Goal: Task Accomplishment & Management: Manage account settings

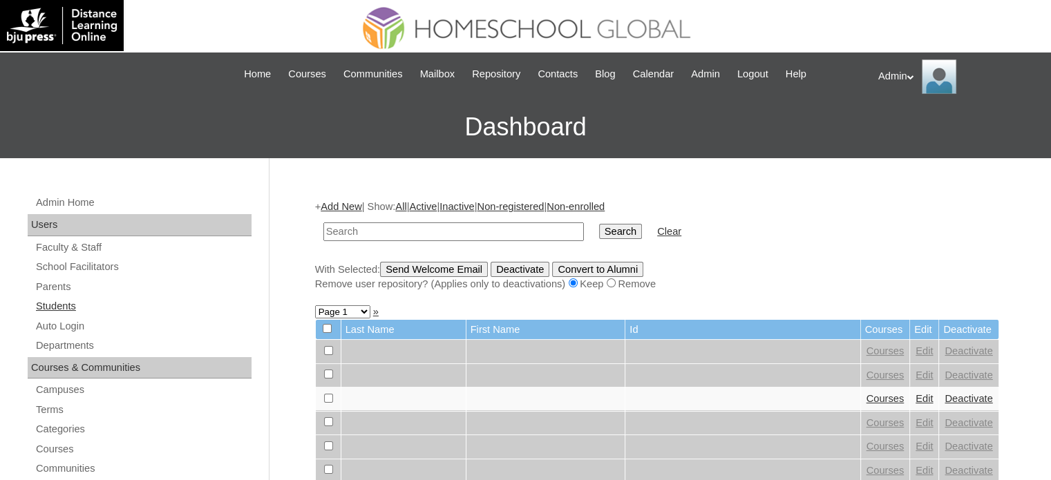
click at [70, 306] on link "Students" at bounding box center [143, 306] width 217 height 17
type input "Balbin"
click at [599, 231] on input "Search" at bounding box center [620, 231] width 43 height 15
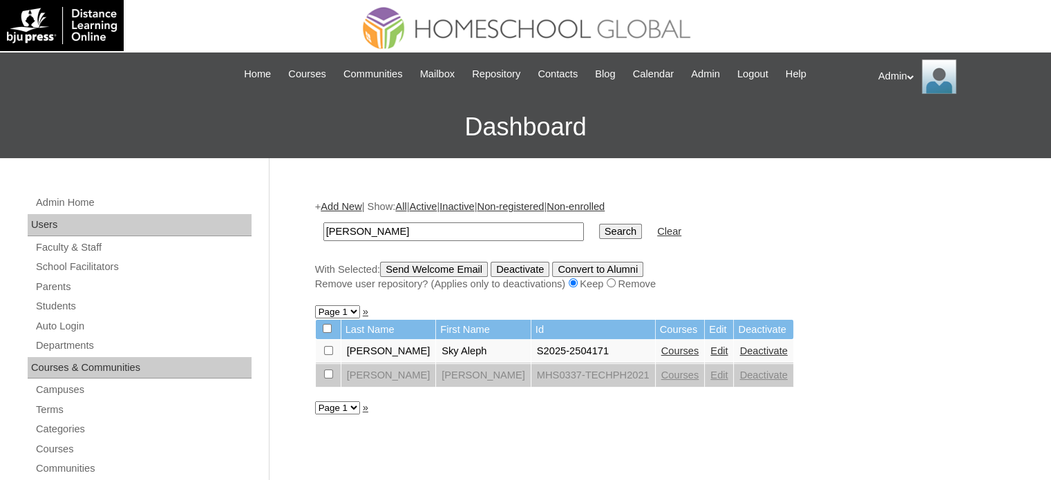
click at [661, 346] on link "Courses" at bounding box center [680, 350] width 38 height 11
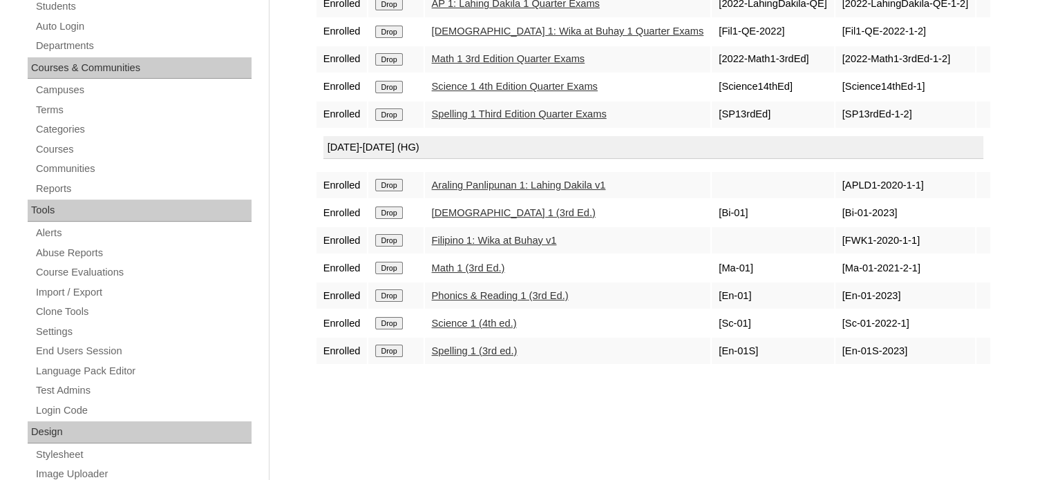
scroll to position [303, 0]
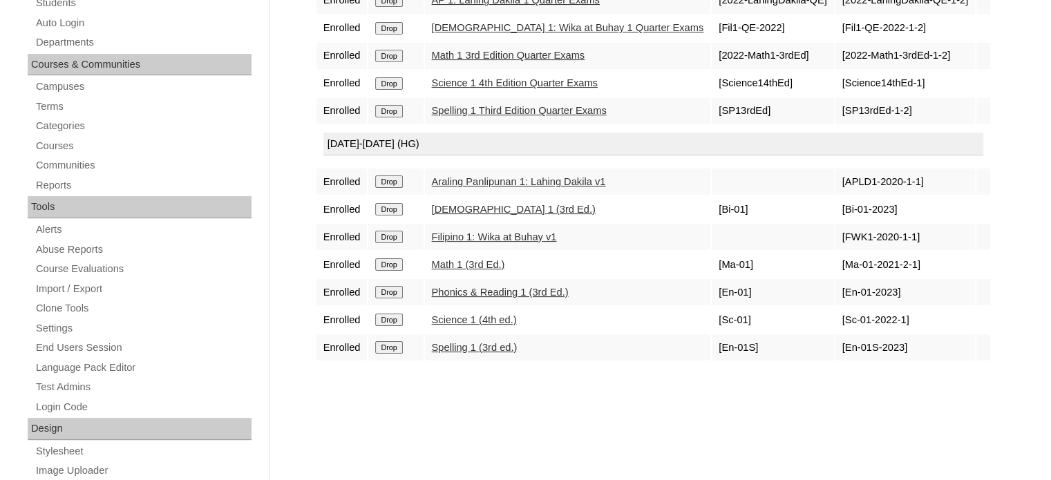
click at [478, 231] on link "Filipino 1: Wika at Buhay v1" at bounding box center [494, 236] width 125 height 11
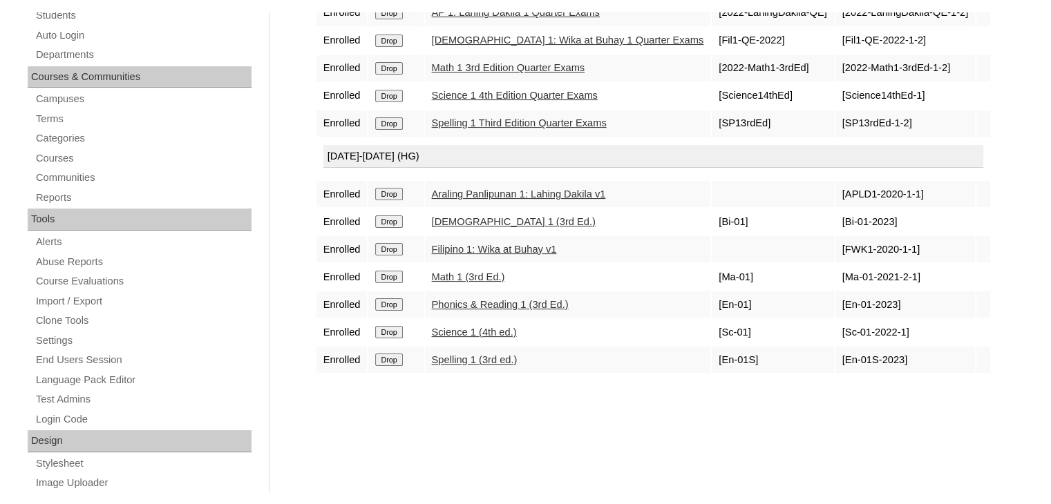
scroll to position [0, 0]
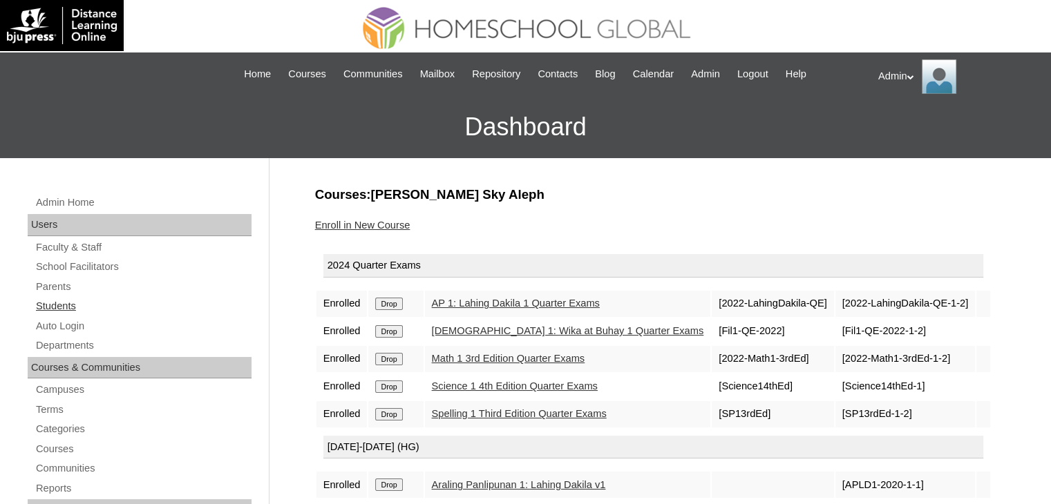
click at [53, 303] on link "Students" at bounding box center [143, 306] width 217 height 17
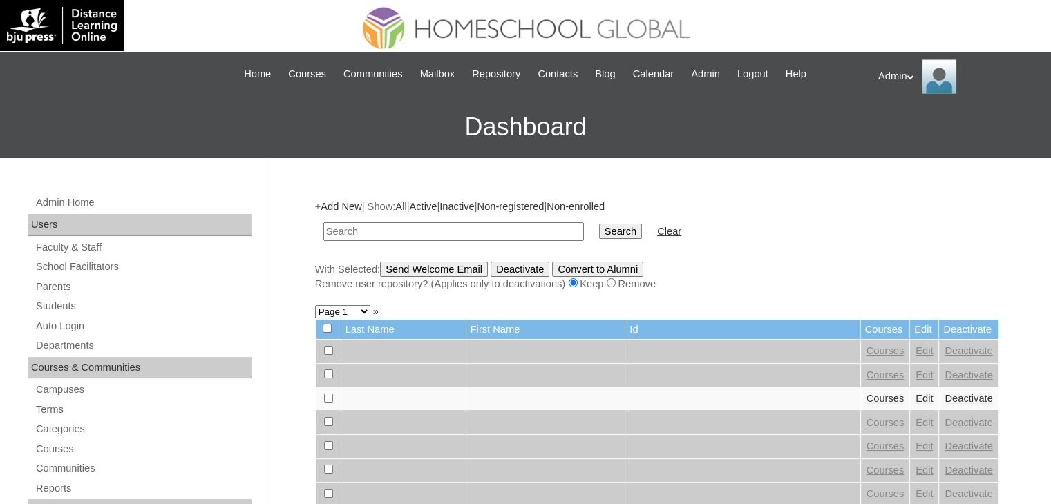
click at [388, 227] on input "text" at bounding box center [453, 231] width 260 height 19
type input "Savares"
drag, startPoint x: 558, startPoint y: 242, endPoint x: 566, endPoint y: 230, distance: 14.0
click at [592, 230] on td "Search" at bounding box center [620, 232] width 57 height 32
click at [599, 230] on input "Search" at bounding box center [620, 231] width 43 height 15
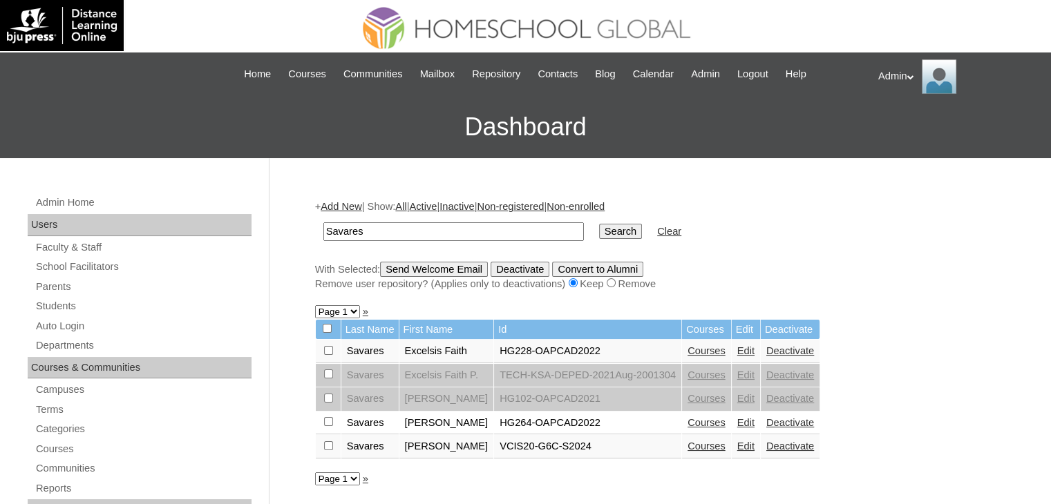
click at [737, 446] on link "Edit" at bounding box center [745, 446] width 17 height 11
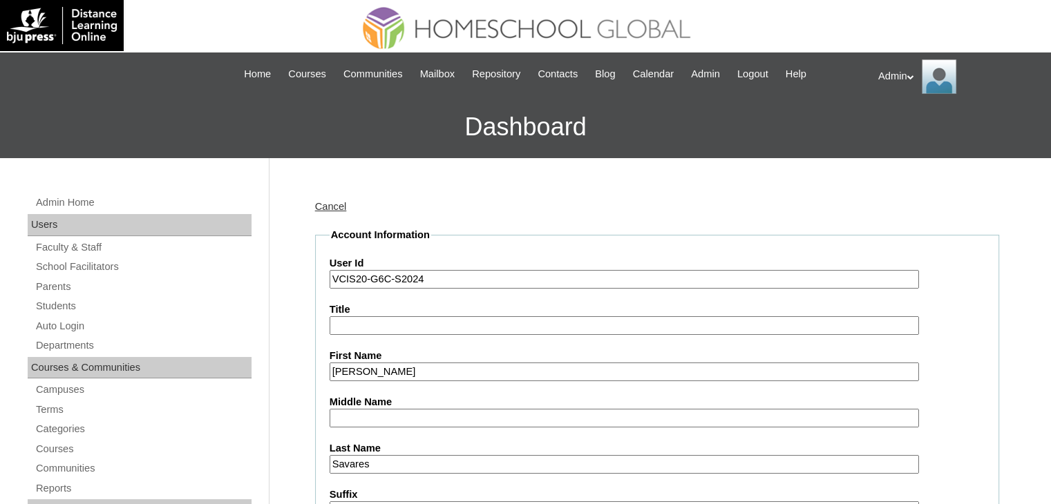
drag, startPoint x: 430, startPoint y: 280, endPoint x: 320, endPoint y: 280, distance: 110.5
paste input "S2025-HGME_1041"
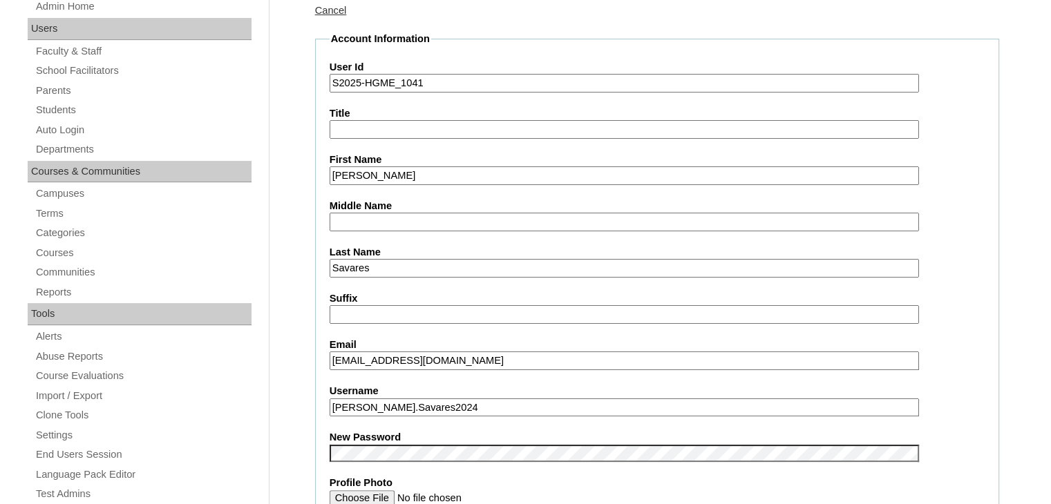
scroll to position [196, 0]
type input "S2025-HGME_1041"
drag, startPoint x: 470, startPoint y: 402, endPoint x: 245, endPoint y: 403, distance: 224.5
paste input "keanetit.savares"
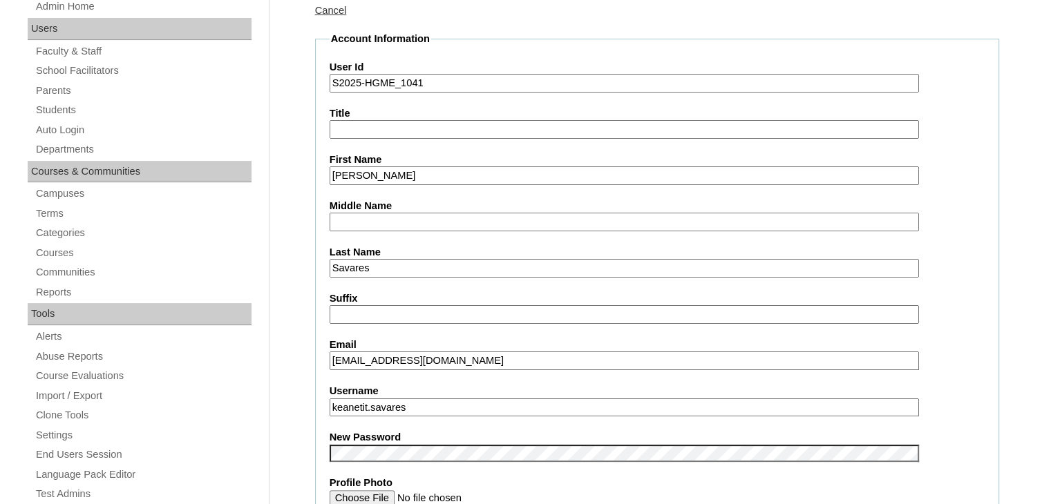
type input "keanetit.savares"
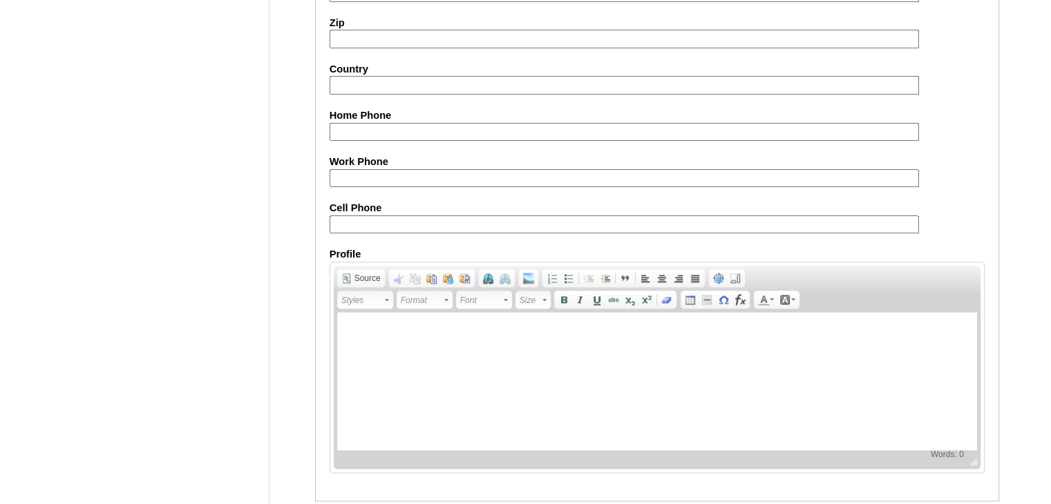
scroll to position [1586, 0]
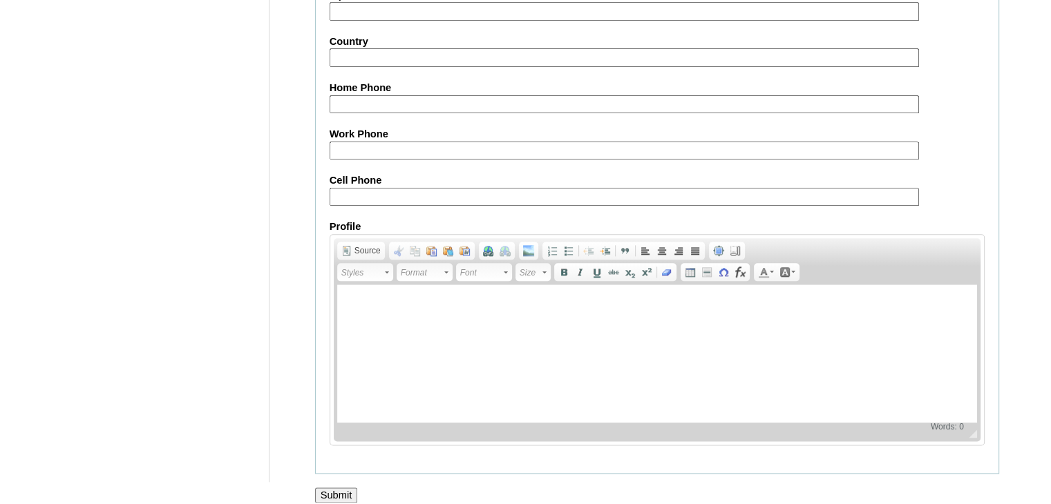
click at [340, 488] on input "Submit" at bounding box center [336, 495] width 43 height 15
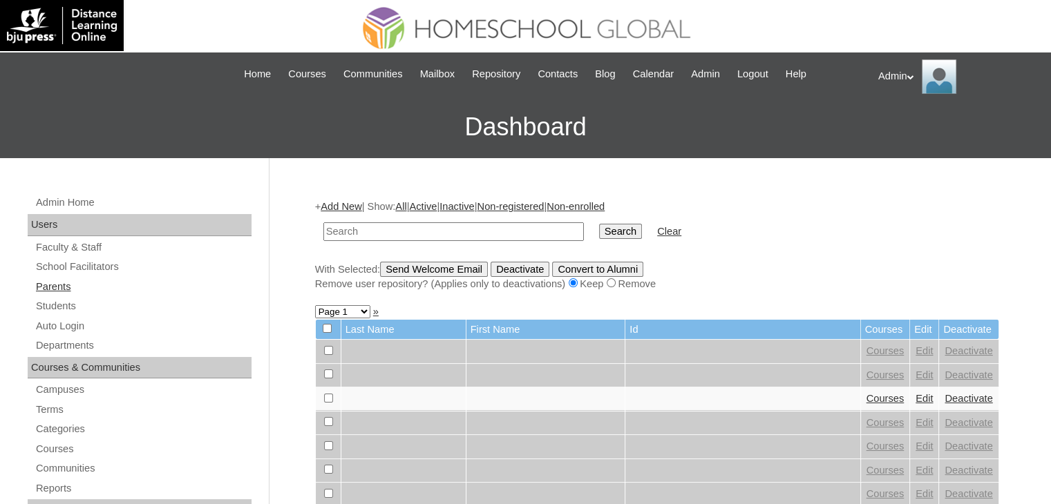
click at [73, 283] on link "Parents" at bounding box center [143, 286] width 217 height 17
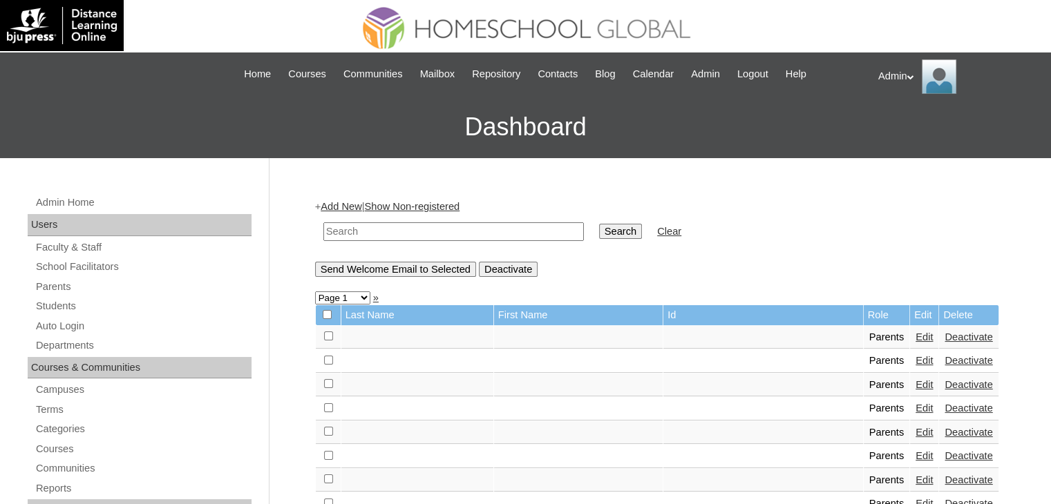
click at [368, 231] on input "text" at bounding box center [453, 231] width 260 height 19
type input "Savares"
click at [599, 230] on input "Search" at bounding box center [620, 231] width 43 height 15
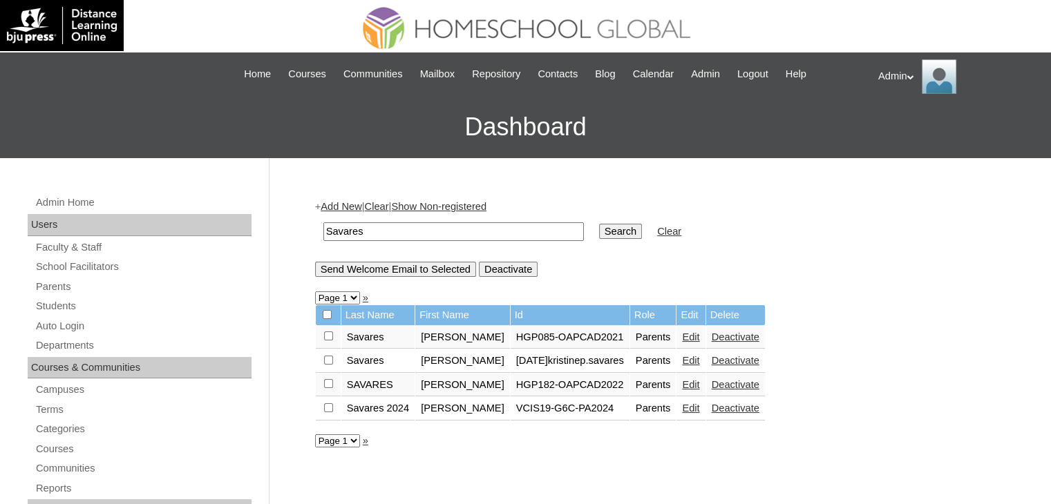
click at [685, 406] on link "Edit" at bounding box center [690, 408] width 17 height 11
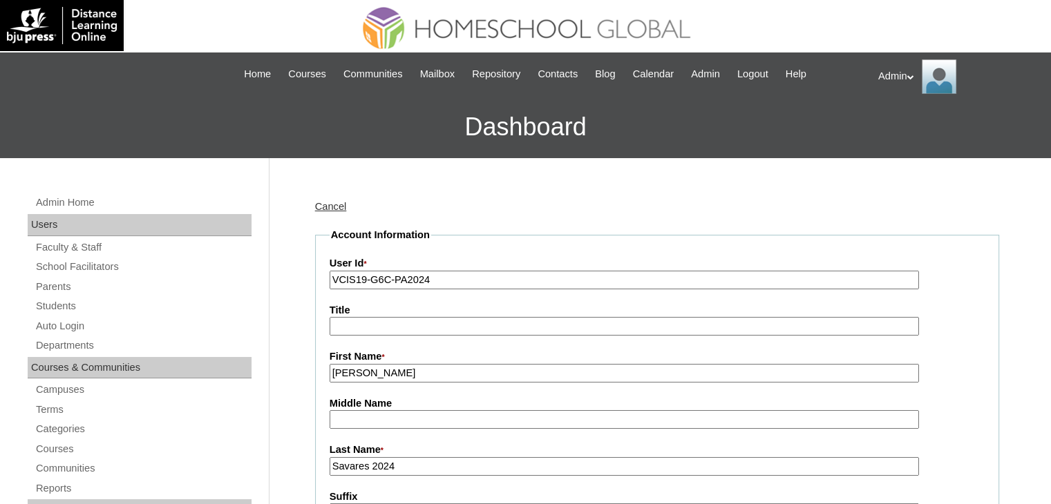
click at [453, 280] on input "VCIS19-G6C-PA2024" at bounding box center [624, 280] width 589 height 19
paste input "2025-HGME_1041"
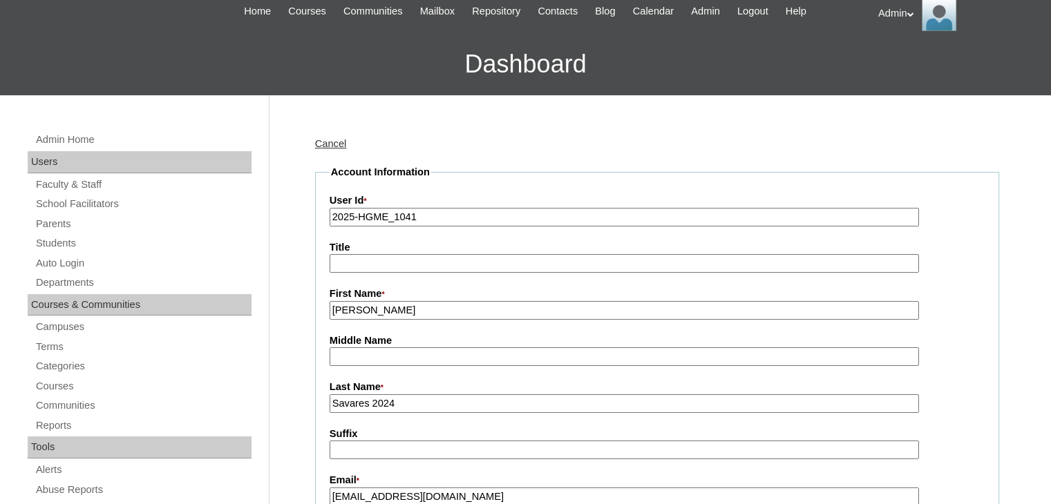
scroll to position [64, 0]
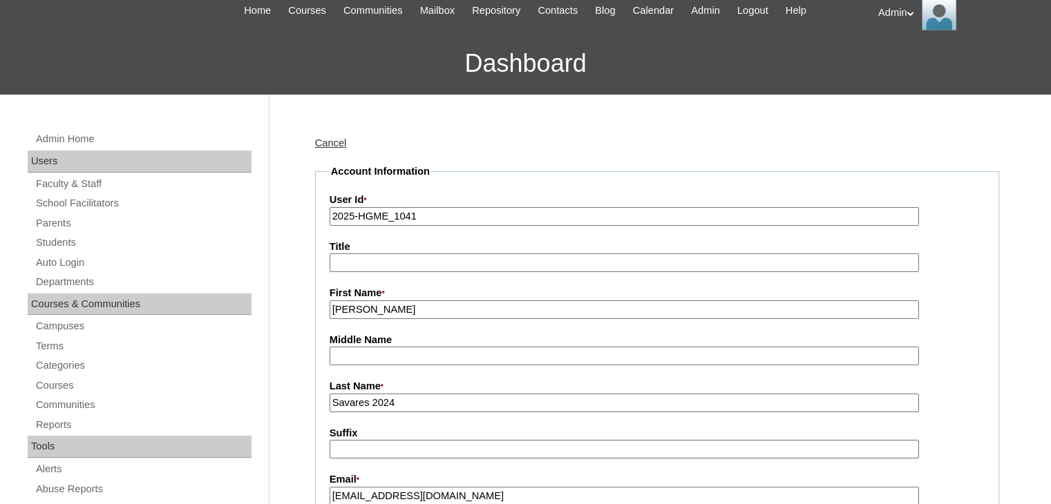
type input "2025-HGME_1041"
click at [418, 409] on input "Savares 2024" at bounding box center [624, 403] width 589 height 19
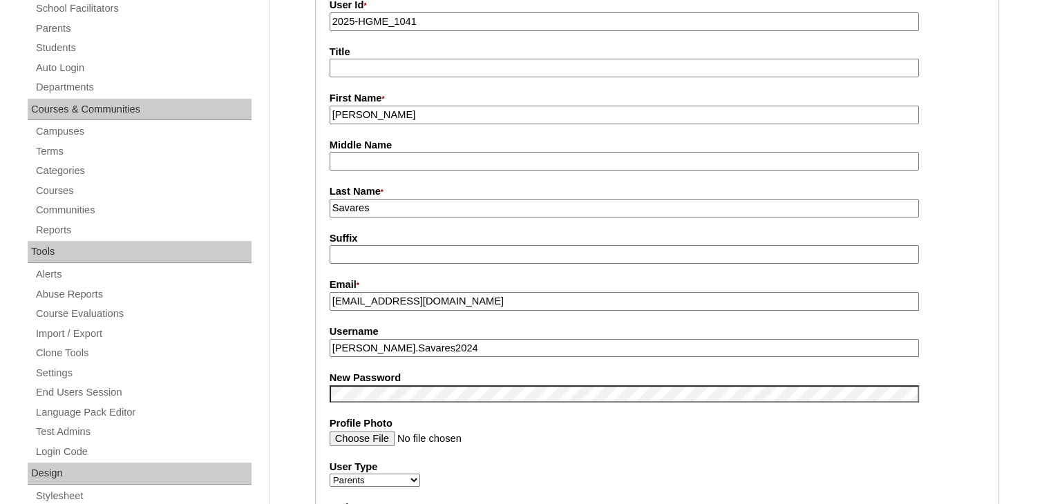
scroll to position [259, 0]
type input "Savares"
click at [468, 345] on input "Kristine.Savares2024" at bounding box center [624, 348] width 589 height 19
paste input "kristineped.savares"
type input "kristineped.savares"
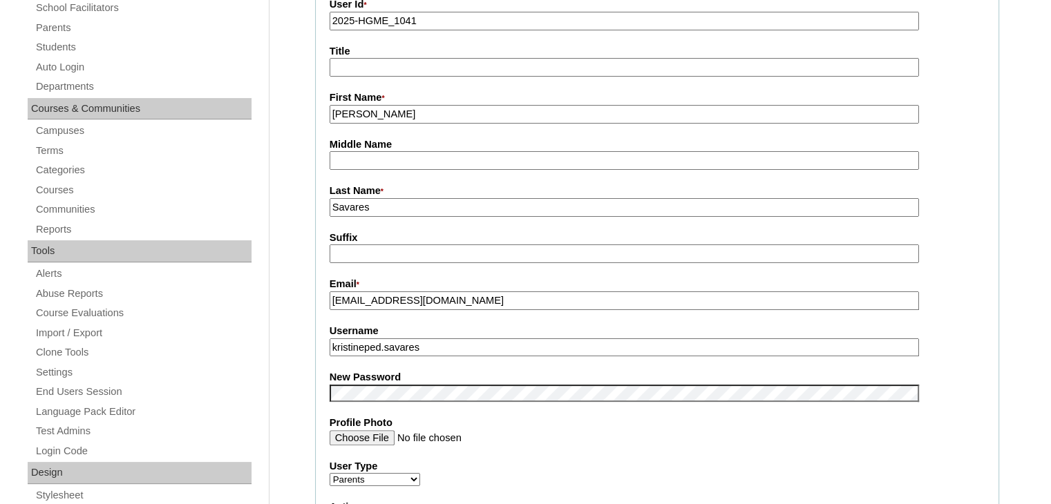
click at [673, 441] on input "Profile Photo" at bounding box center [624, 437] width 589 height 15
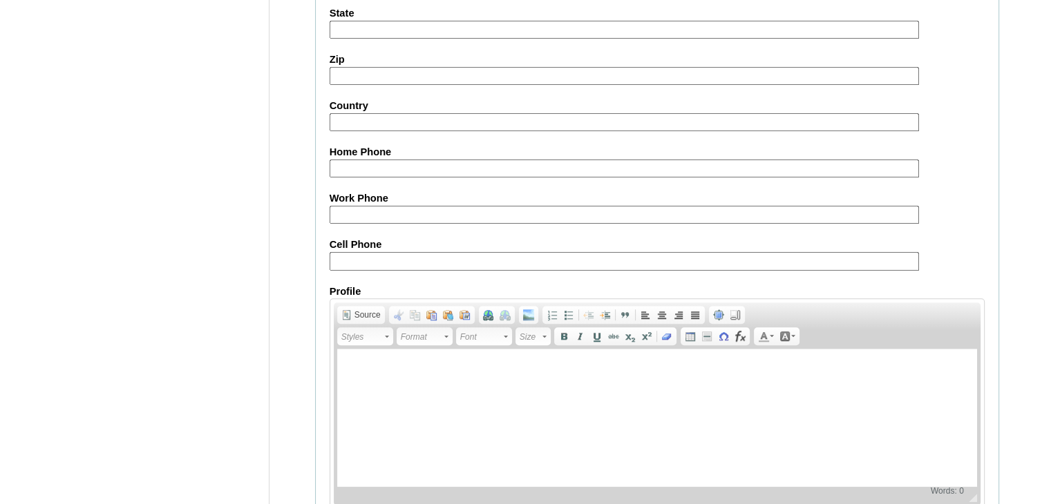
scroll to position [1298, 0]
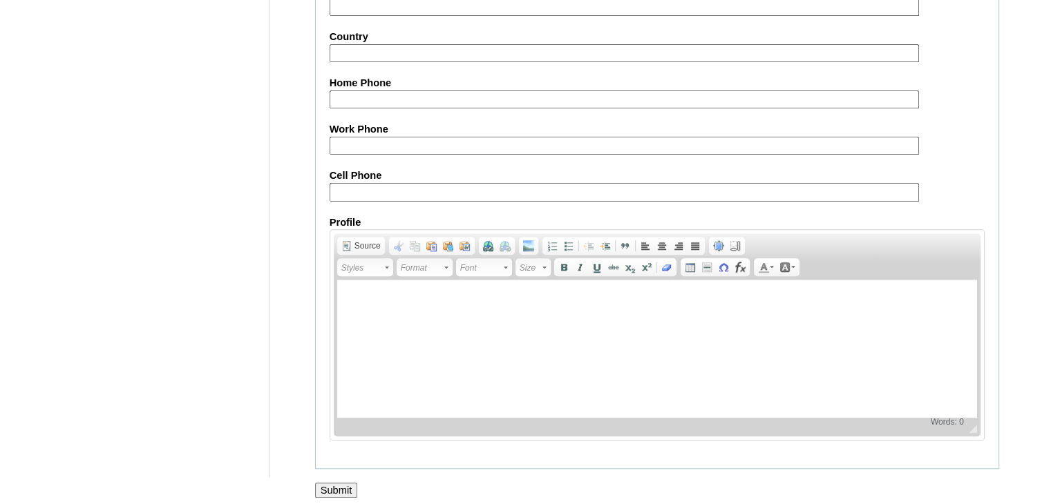
click at [316, 483] on input "Submit" at bounding box center [336, 490] width 43 height 15
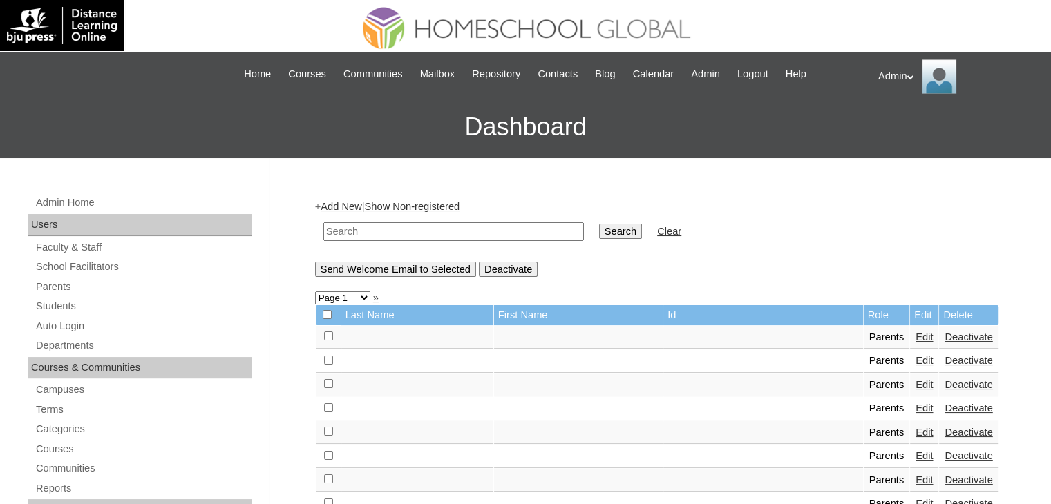
click at [445, 230] on input "text" at bounding box center [453, 231] width 260 height 19
type input "savares"
click at [599, 227] on input "Search" at bounding box center [620, 231] width 43 height 15
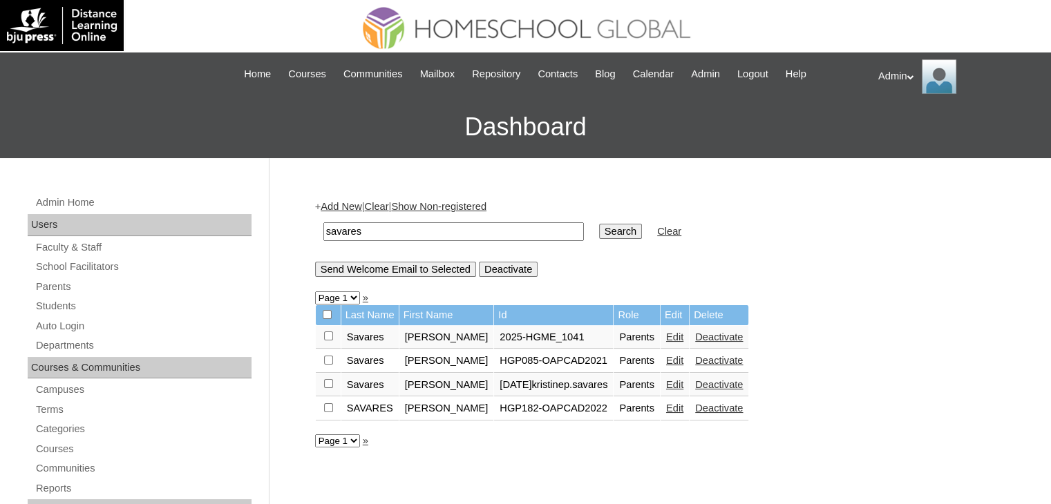
click at [669, 336] on link "Edit" at bounding box center [674, 337] width 17 height 11
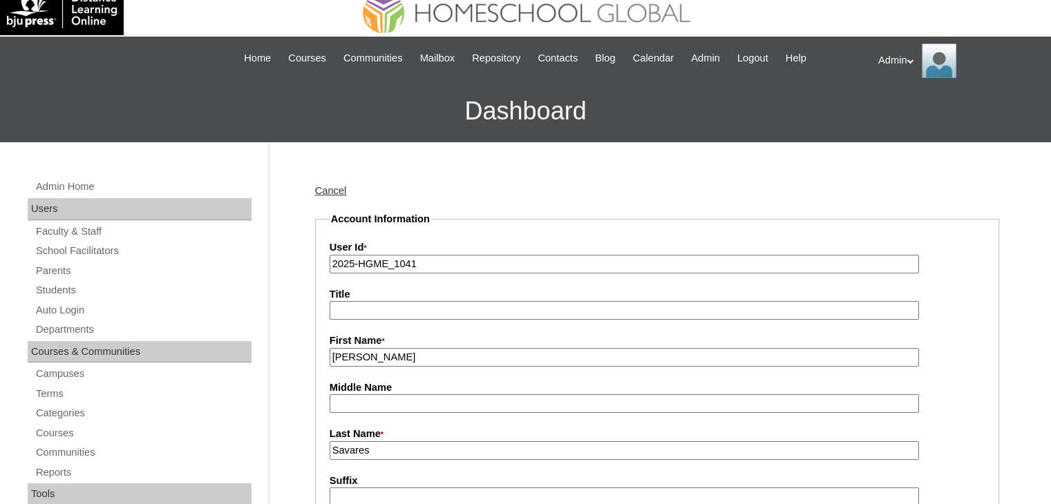
scroll to position [36, 0]
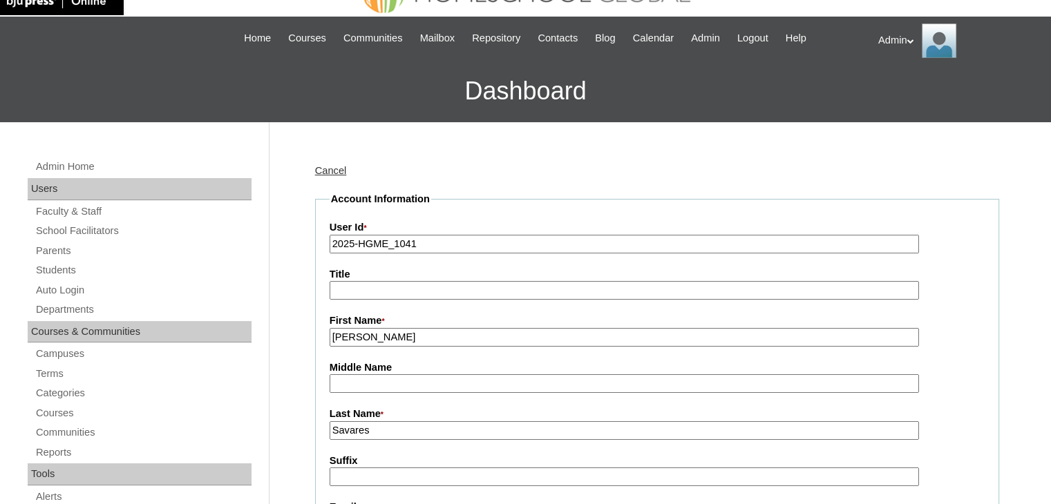
click at [406, 379] on input "Middle Name" at bounding box center [624, 383] width 589 height 19
paste input "Pedrosa"
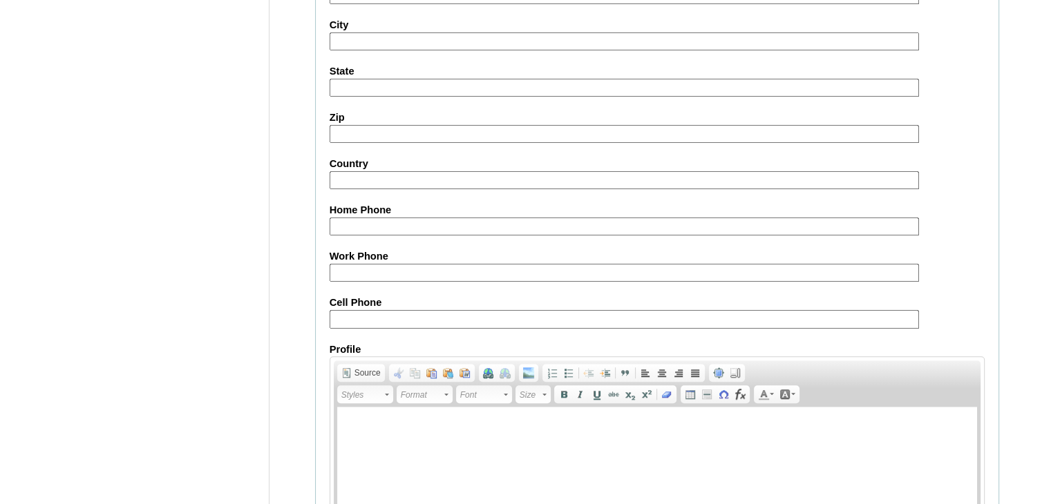
scroll to position [1298, 0]
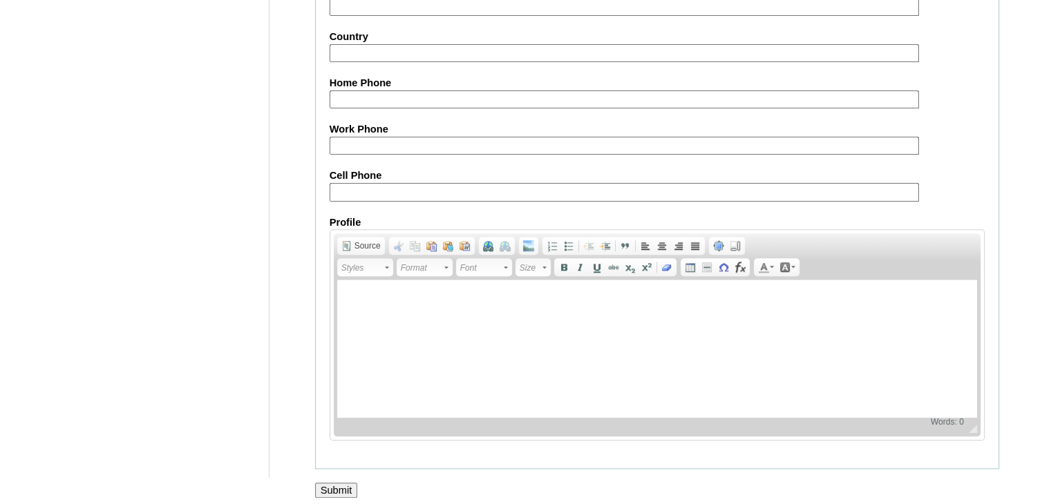
type input "Pedrosa"
click at [341, 483] on input "Submit" at bounding box center [336, 490] width 43 height 15
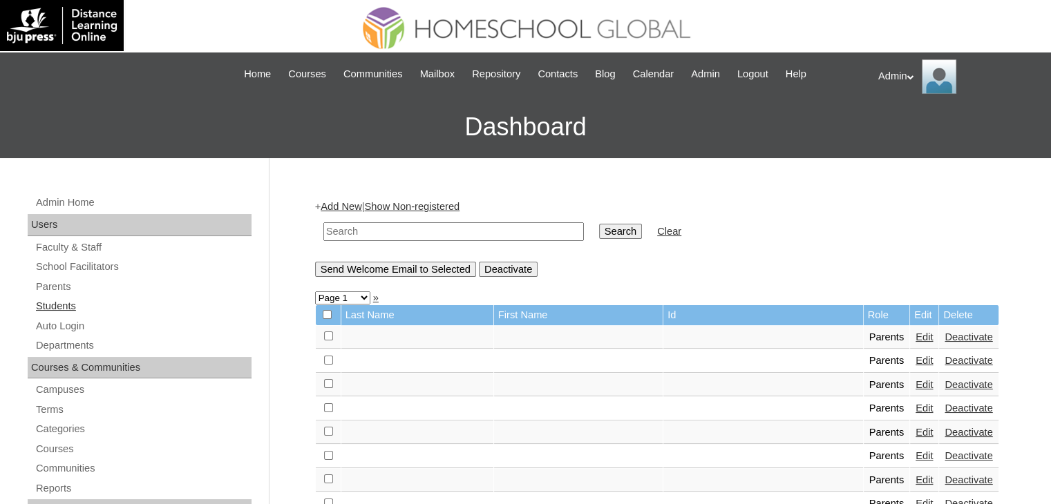
click at [57, 303] on link "Students" at bounding box center [143, 306] width 217 height 17
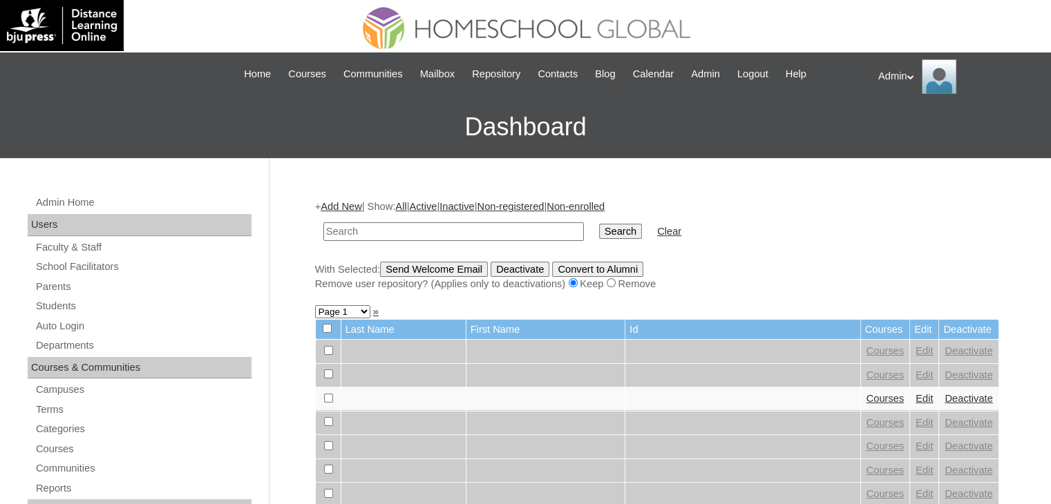
drag, startPoint x: 0, startPoint y: 0, endPoint x: 446, endPoint y: 234, distance: 503.1
click at [446, 234] on input "text" at bounding box center [453, 231] width 260 height 19
type input "Savares"
click at [599, 227] on input "Search" at bounding box center [620, 231] width 43 height 15
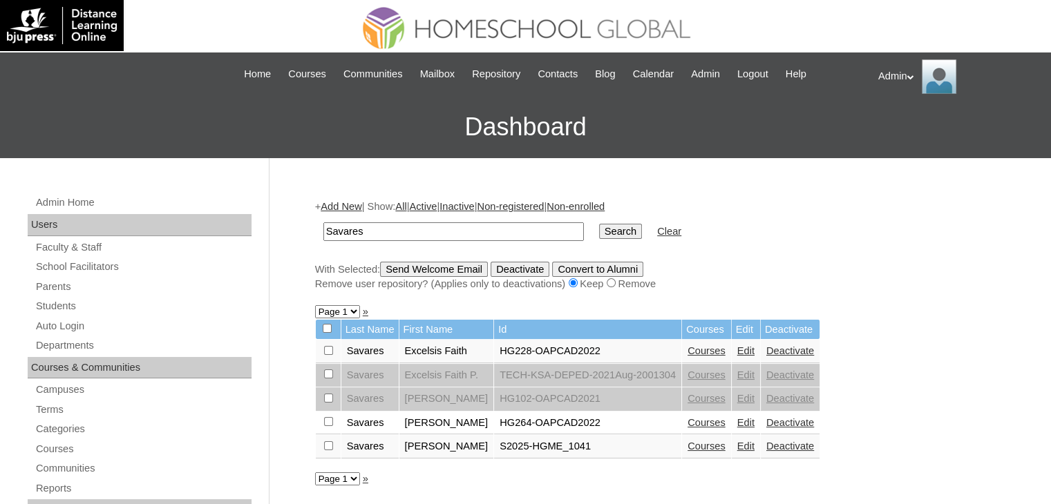
click at [699, 448] on link "Courses" at bounding box center [706, 446] width 38 height 11
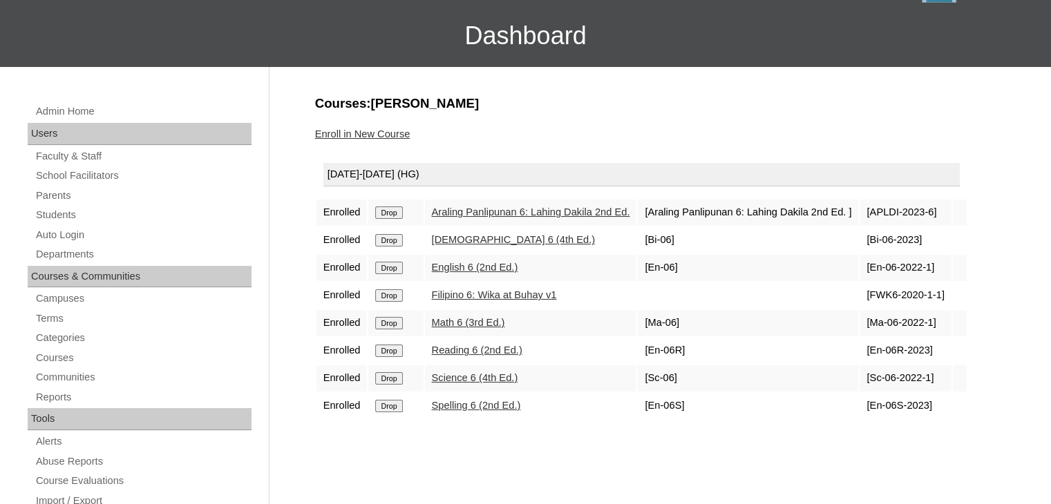
scroll to position [93, 0]
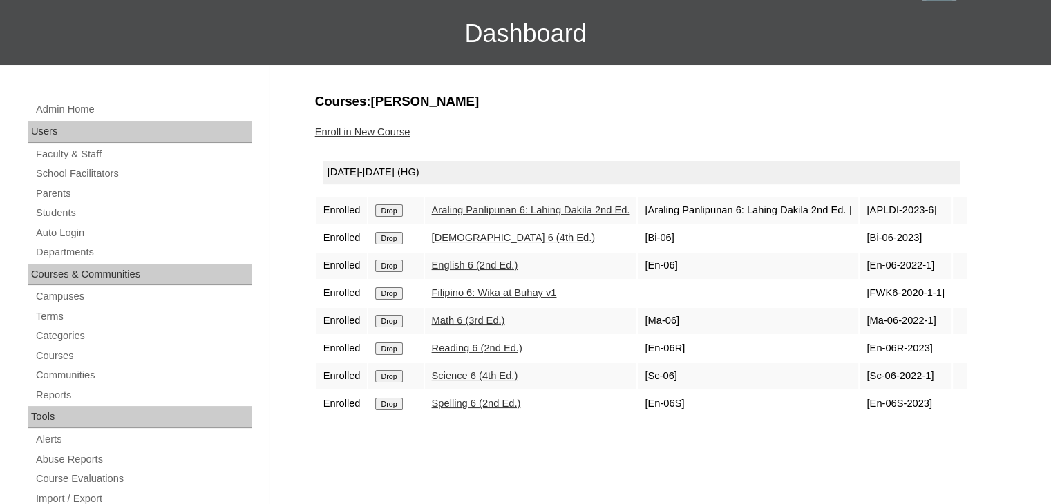
click at [393, 212] on input "Drop" at bounding box center [388, 210] width 27 height 12
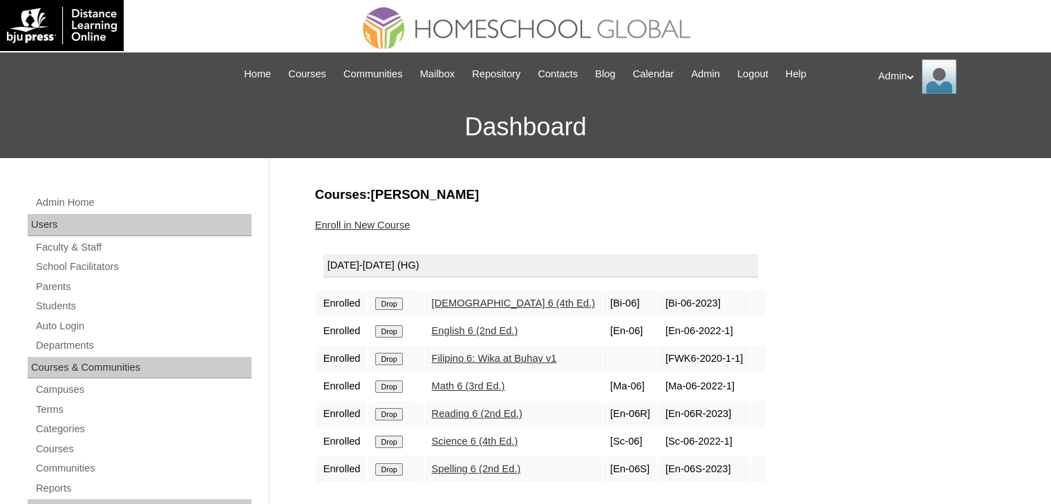
click at [390, 304] on input "Drop" at bounding box center [388, 304] width 27 height 12
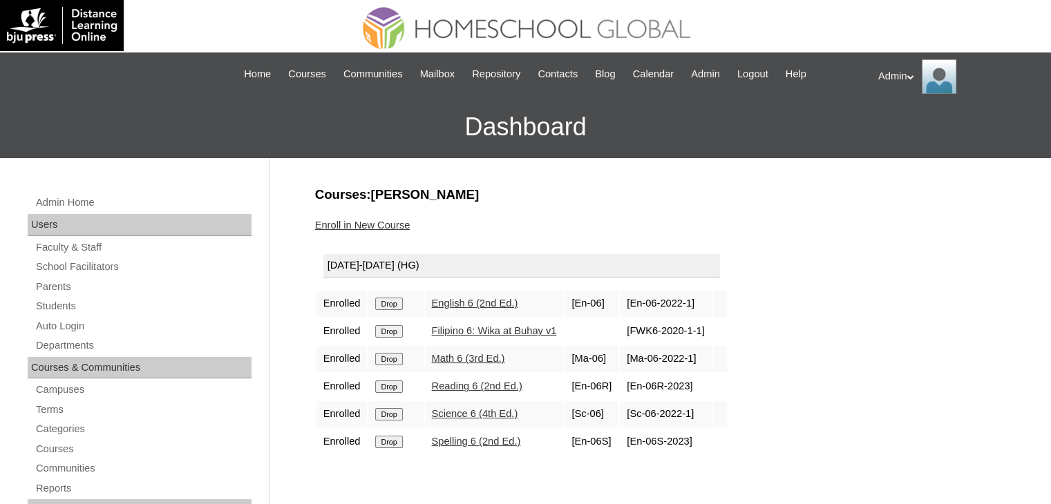
click at [390, 304] on input "Drop" at bounding box center [388, 304] width 27 height 12
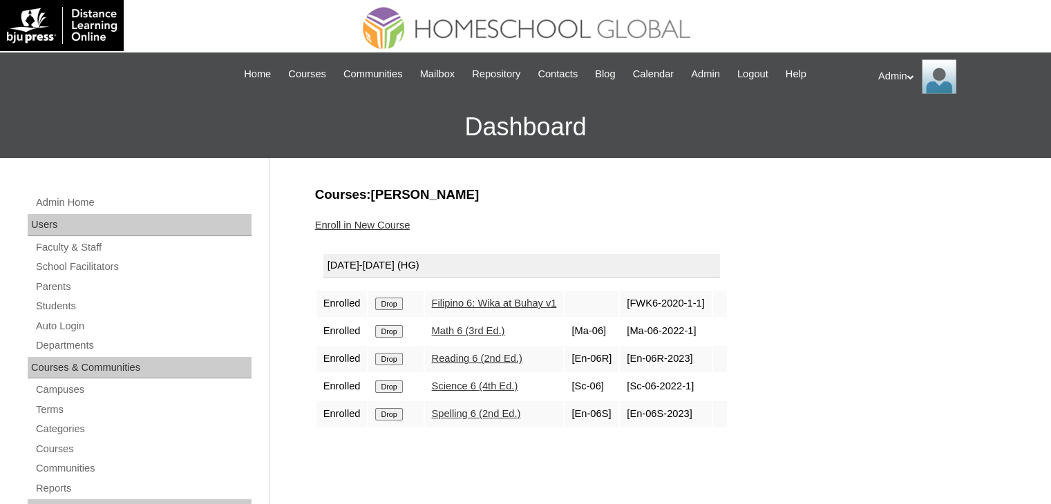
click at [390, 304] on input "Drop" at bounding box center [388, 304] width 27 height 12
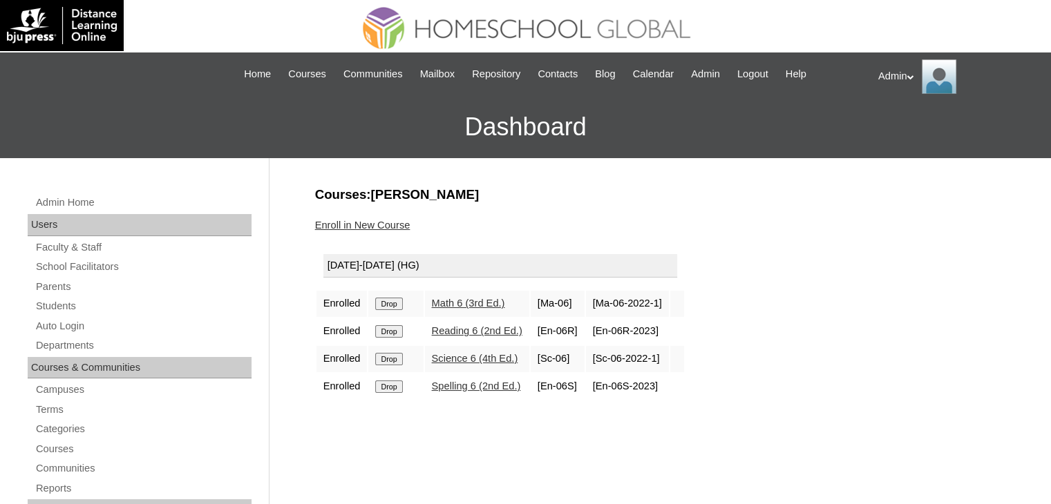
click at [390, 304] on input "Drop" at bounding box center [388, 304] width 27 height 12
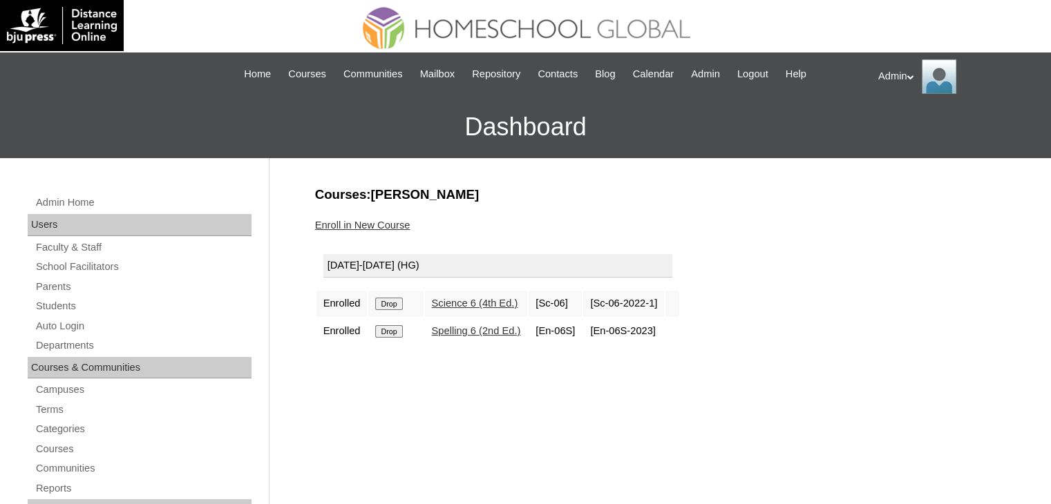
click at [390, 304] on input "Drop" at bounding box center [388, 304] width 27 height 12
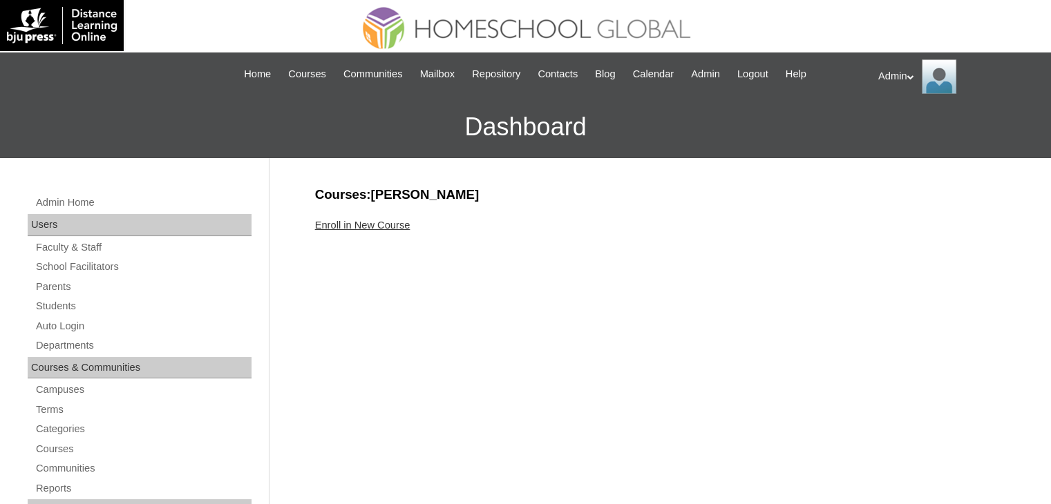
click at [379, 225] on link "Enroll in New Course" at bounding box center [362, 225] width 95 height 11
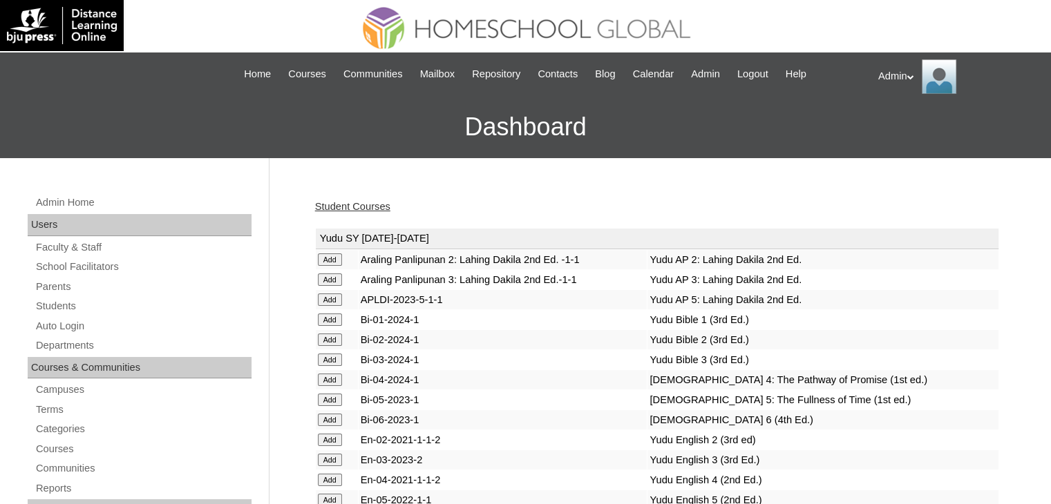
scroll to position [3512, 0]
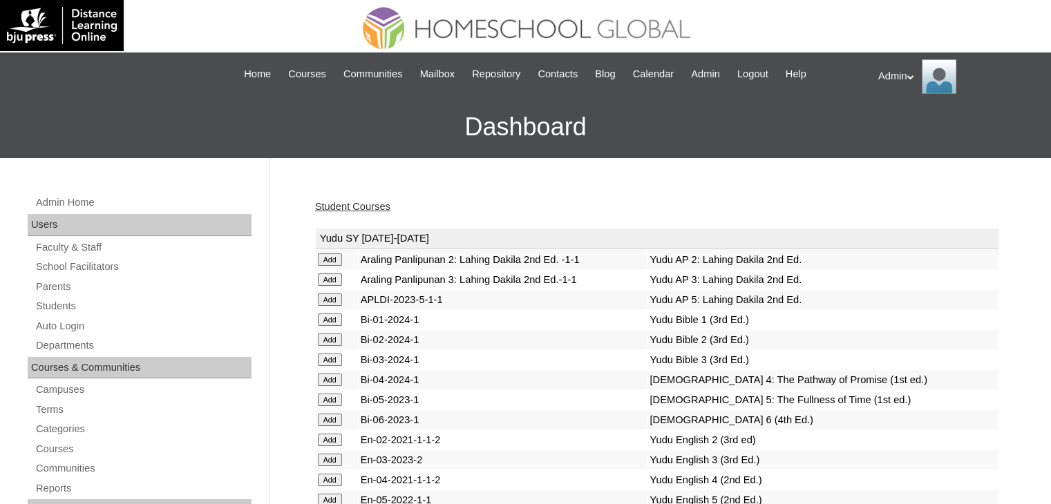
scroll to position [1390, 0]
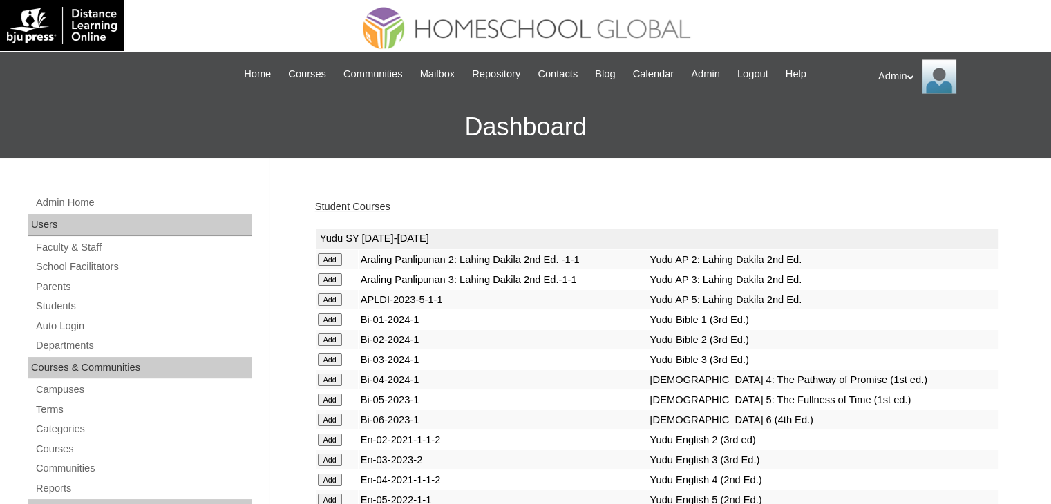
scroll to position [1390, 0]
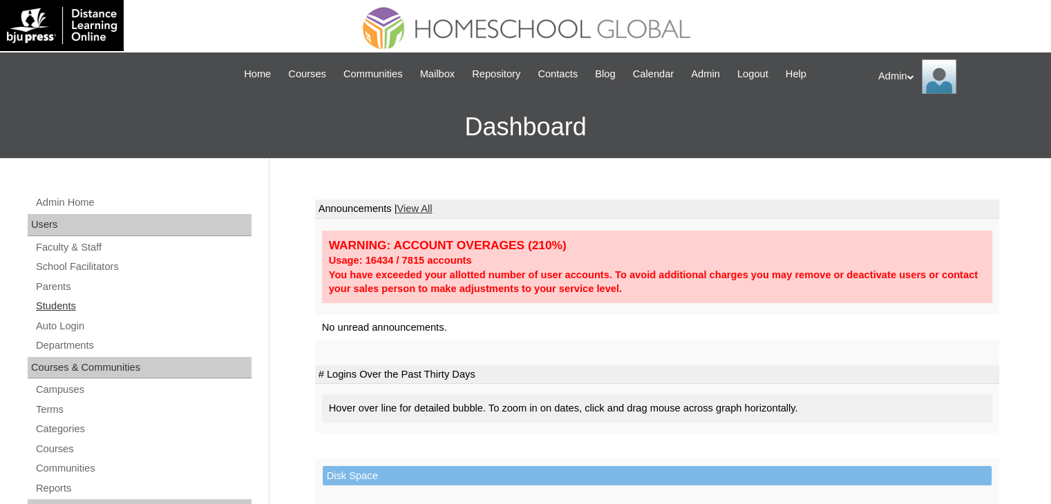
click at [59, 304] on link "Students" at bounding box center [143, 306] width 217 height 17
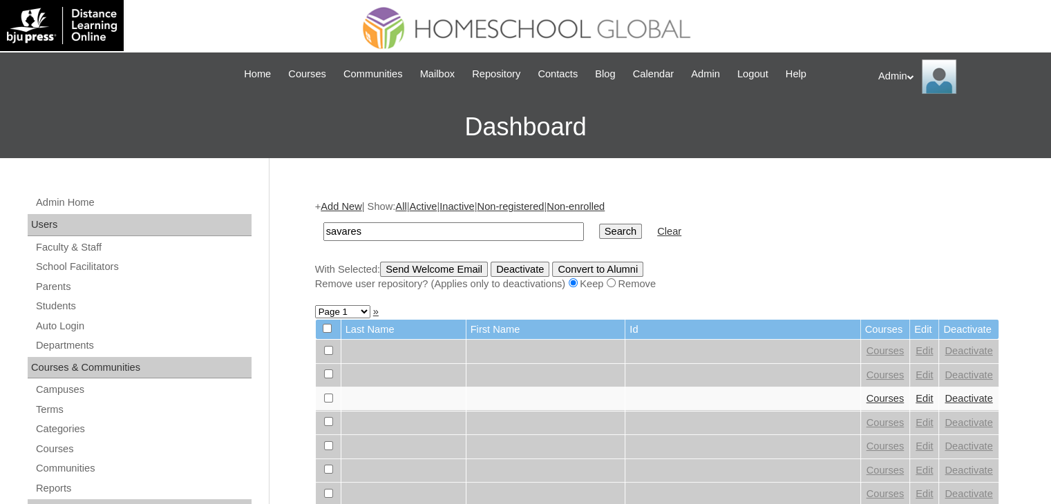
type input "Savares"
click at [599, 232] on input "Search" at bounding box center [620, 231] width 43 height 15
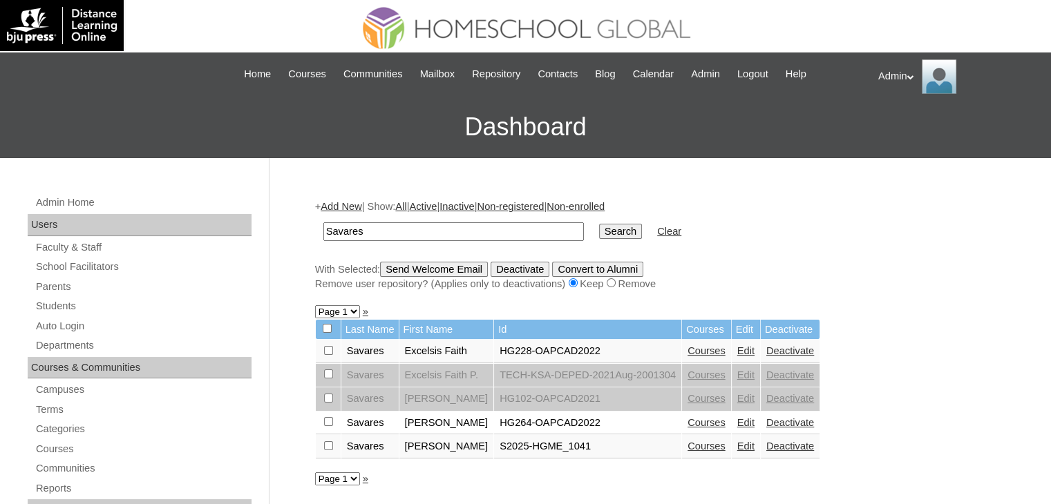
click at [687, 444] on link "Courses" at bounding box center [706, 446] width 38 height 11
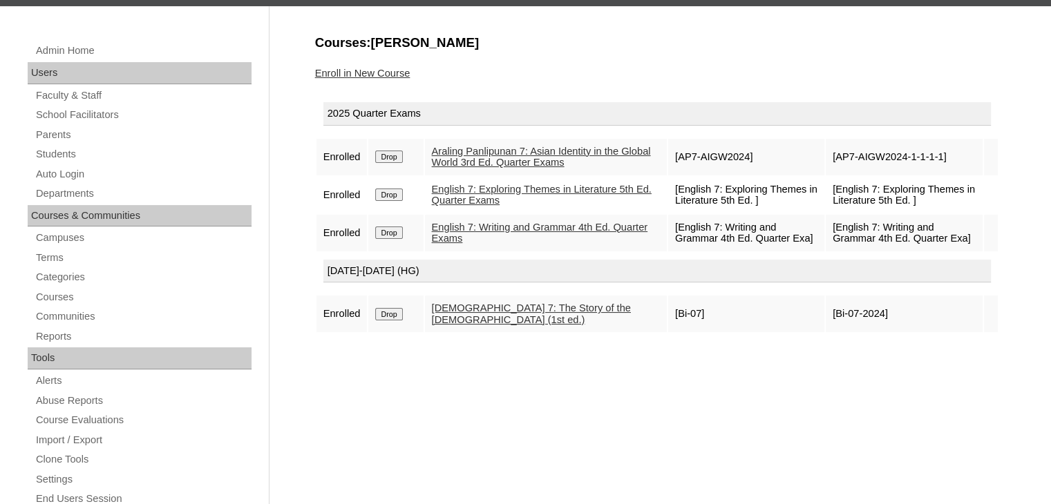
scroll to position [153, 0]
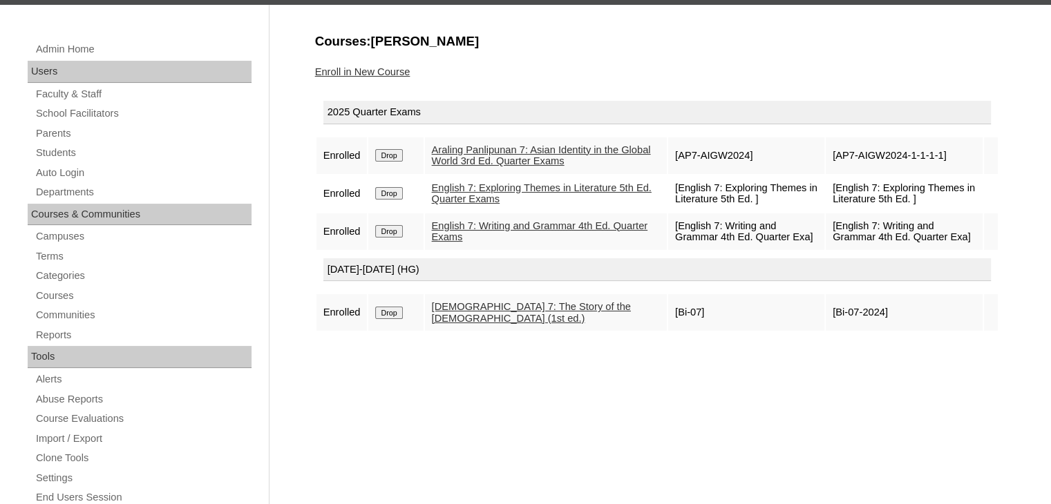
click at [385, 67] on link "Enroll in New Course" at bounding box center [362, 71] width 95 height 11
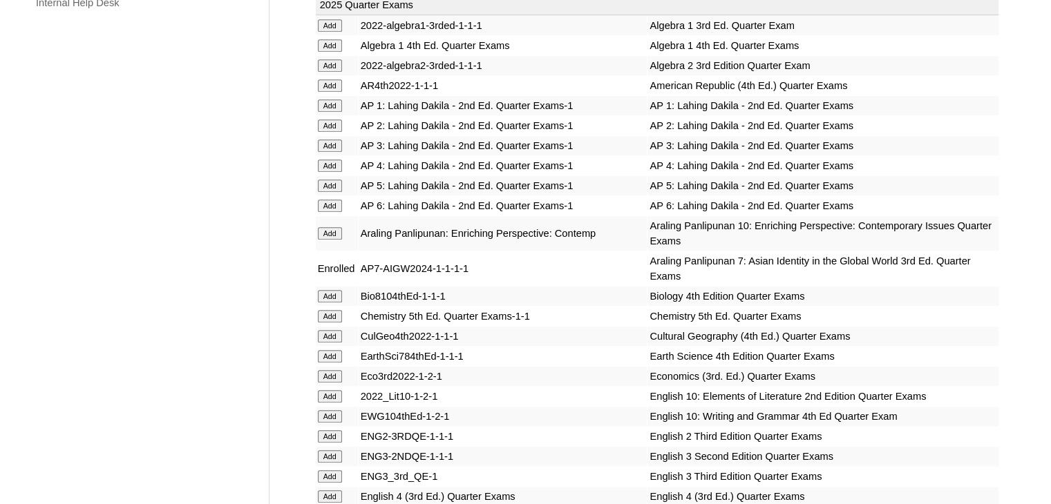
scroll to position [3174, 0]
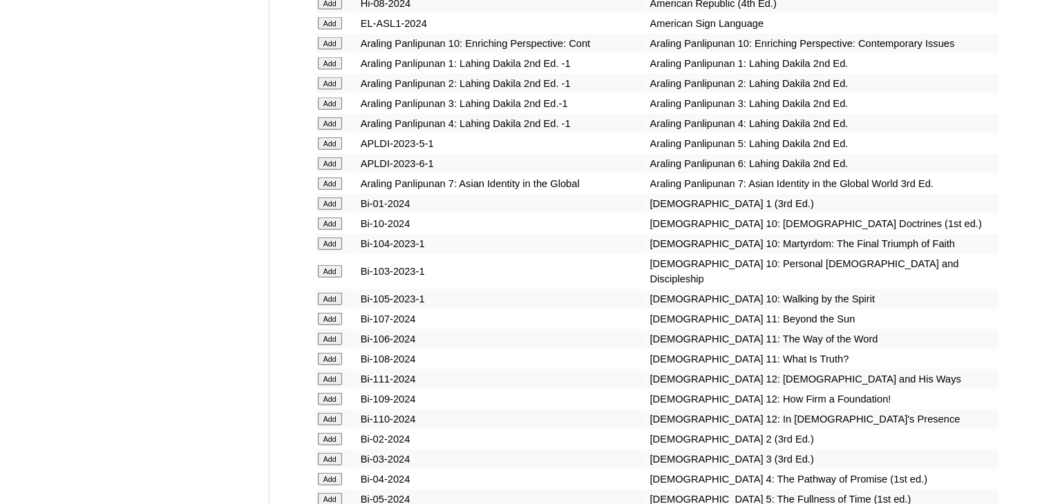
click at [381, 309] on td "Bi-105-2023-1" at bounding box center [503, 298] width 289 height 19
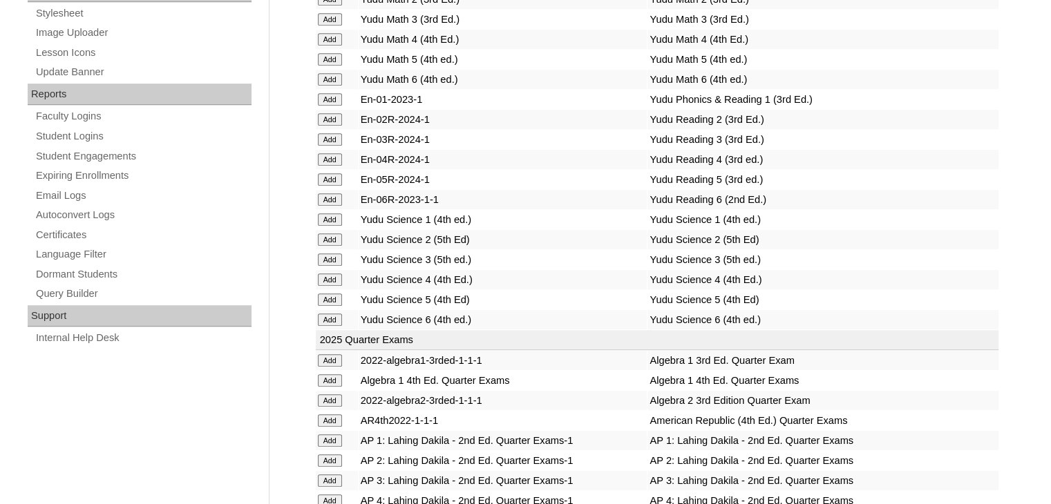
scroll to position [741, 0]
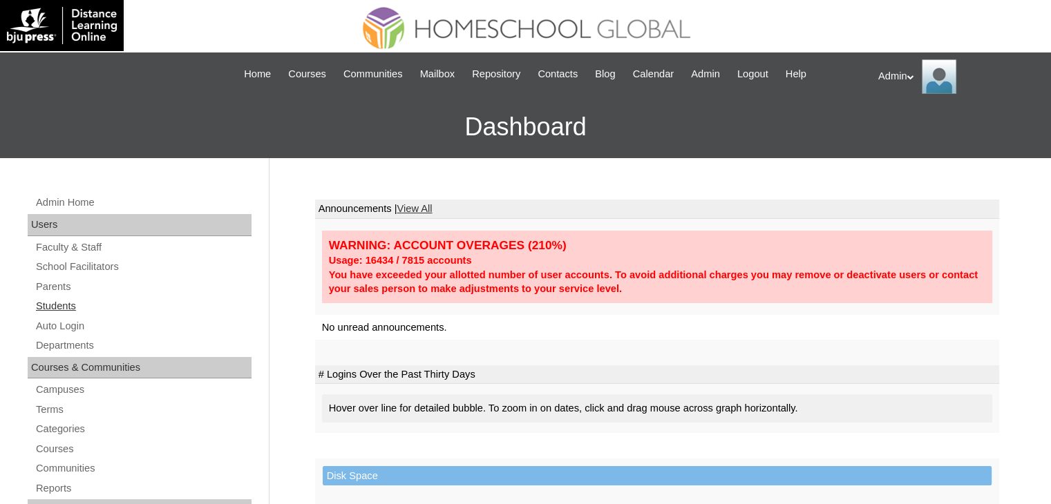
click at [64, 303] on link "Students" at bounding box center [143, 306] width 217 height 17
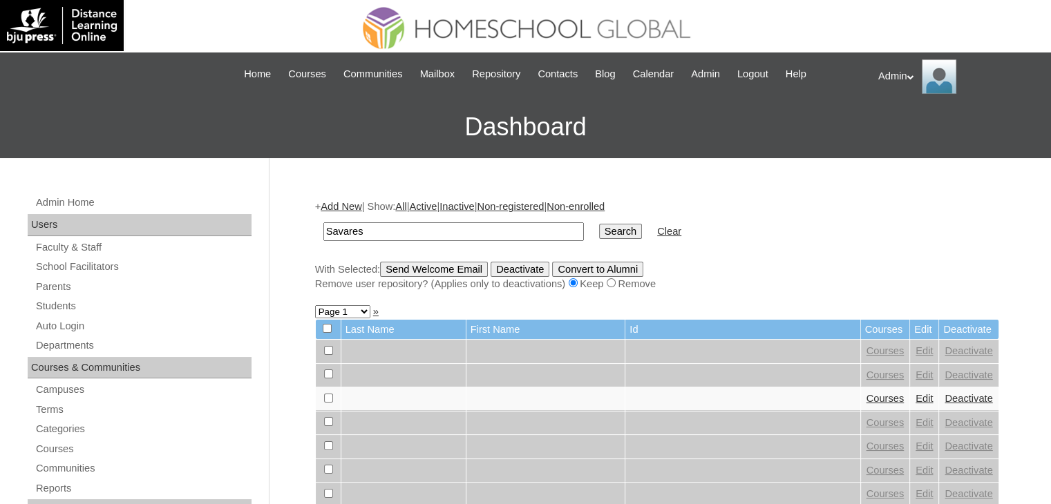
type input "Savares"
click at [599, 234] on input "Search" at bounding box center [620, 231] width 43 height 15
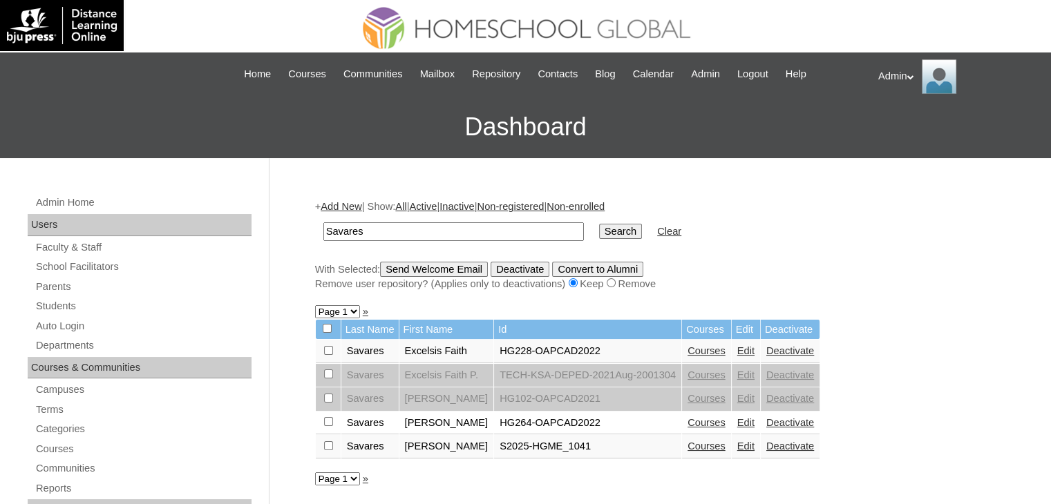
click at [705, 448] on link "Courses" at bounding box center [706, 446] width 38 height 11
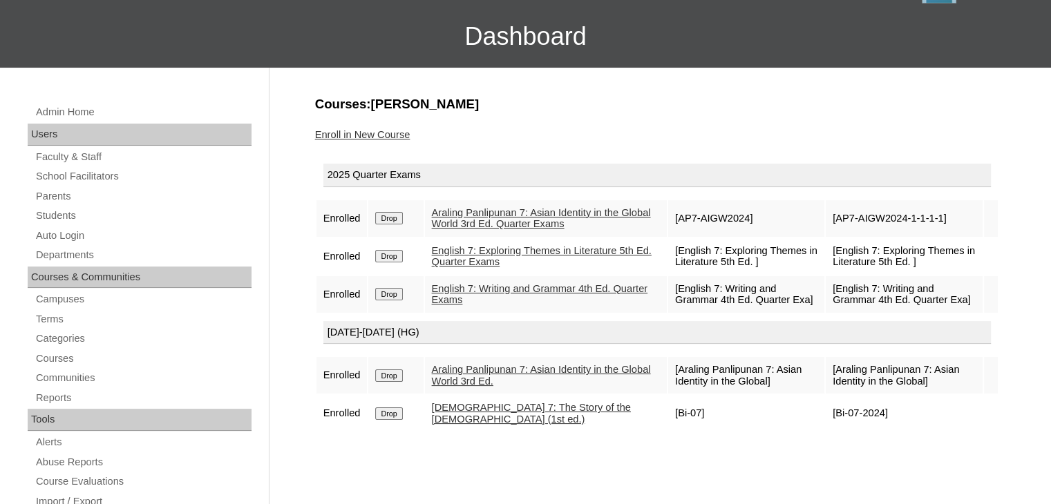
scroll to position [90, 0]
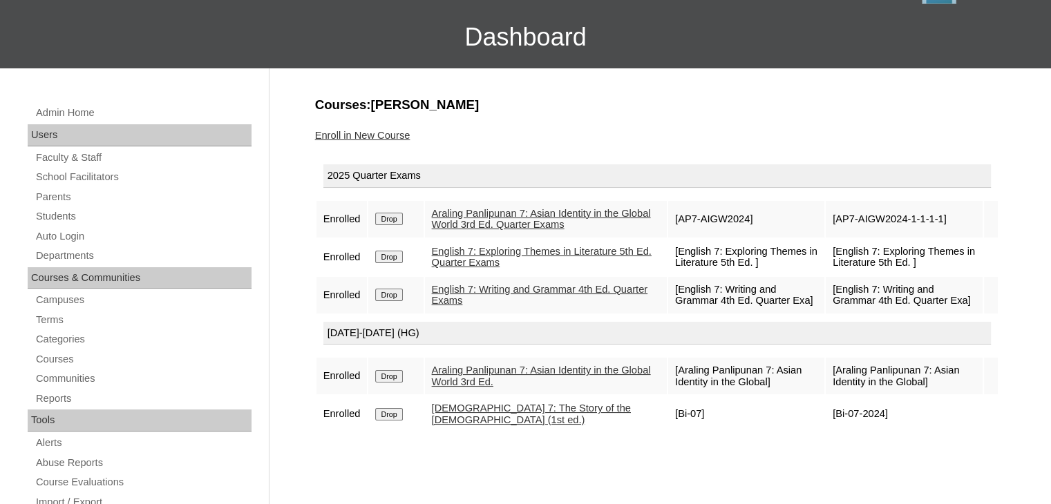
click at [374, 135] on link "Enroll in New Course" at bounding box center [362, 135] width 95 height 11
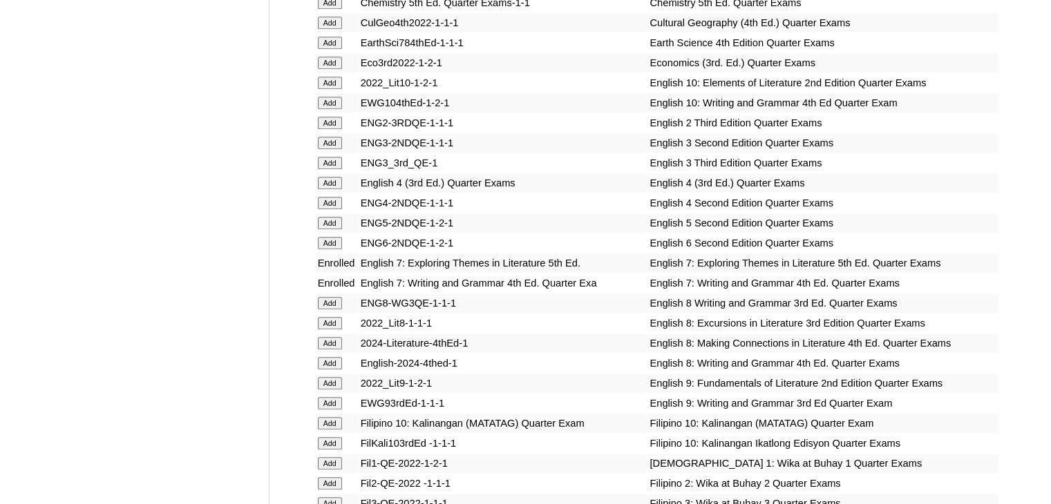
scroll to position [3970, 0]
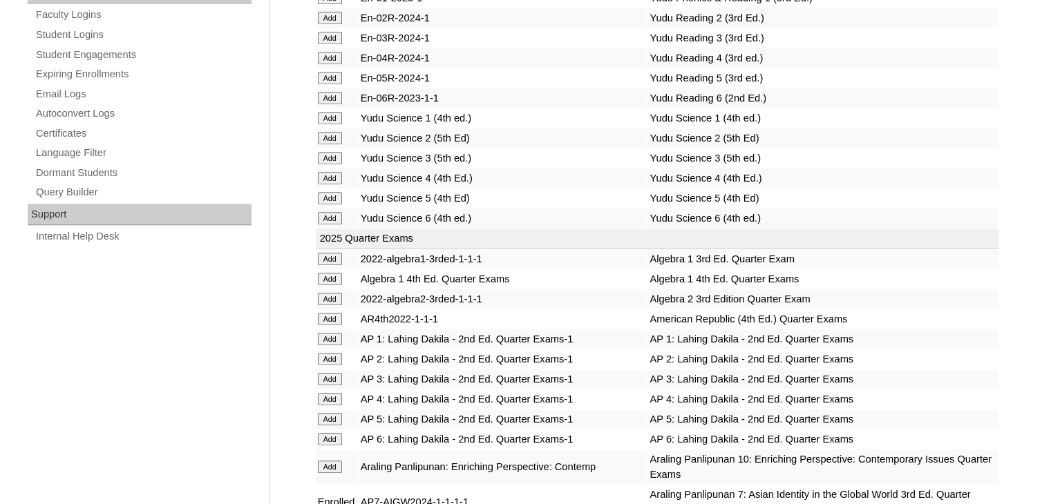
scroll to position [2496, 0]
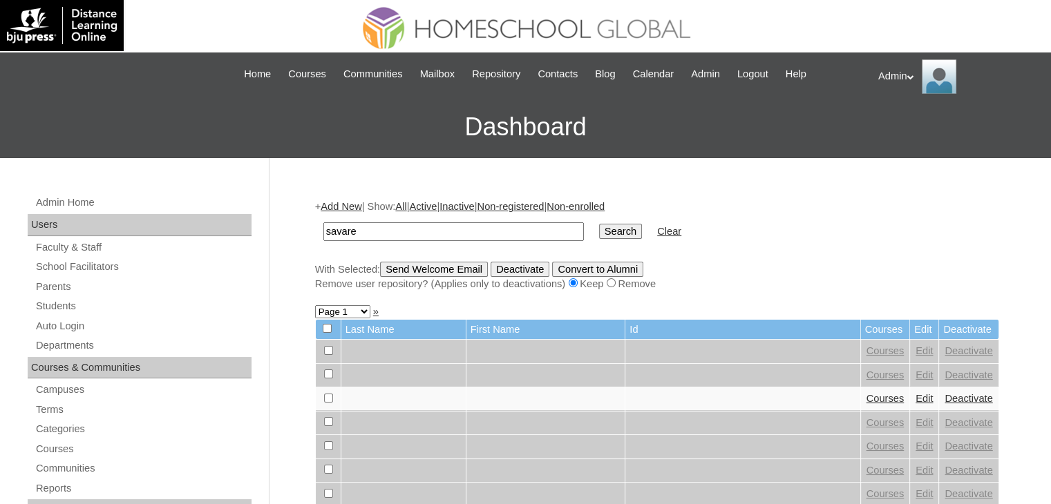
type input "Savares"
click at [599, 234] on input "Search" at bounding box center [620, 231] width 43 height 15
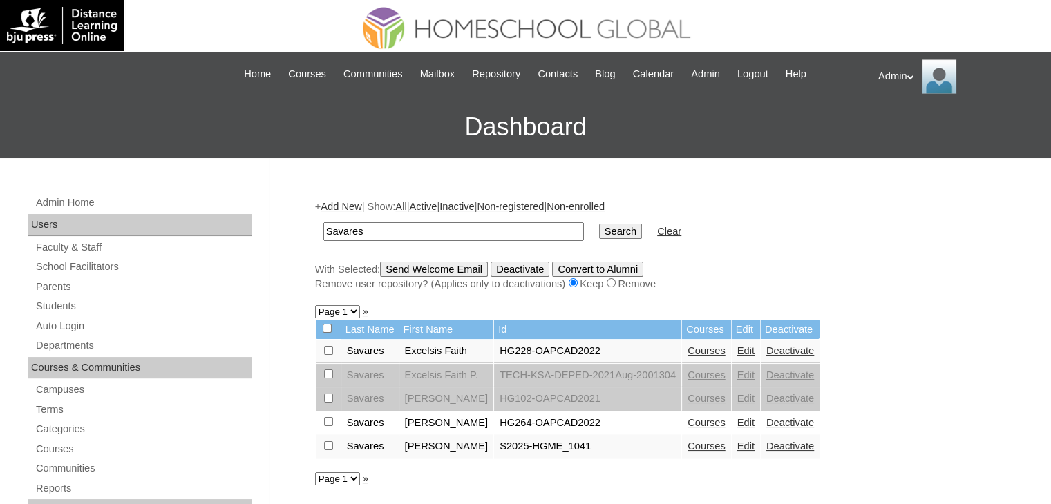
click at [701, 446] on link "Courses" at bounding box center [706, 446] width 38 height 11
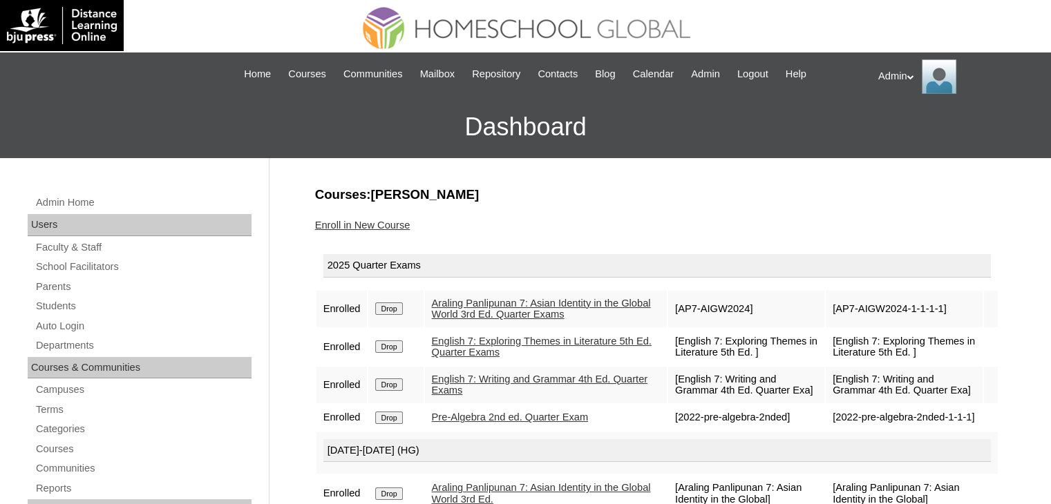
click at [374, 223] on link "Enroll in New Course" at bounding box center [362, 225] width 95 height 11
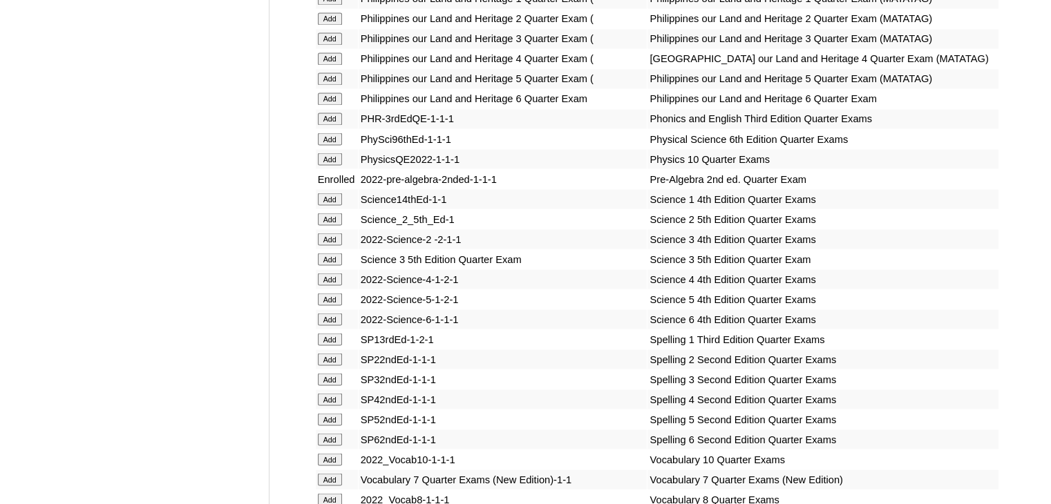
scroll to position [5243, 0]
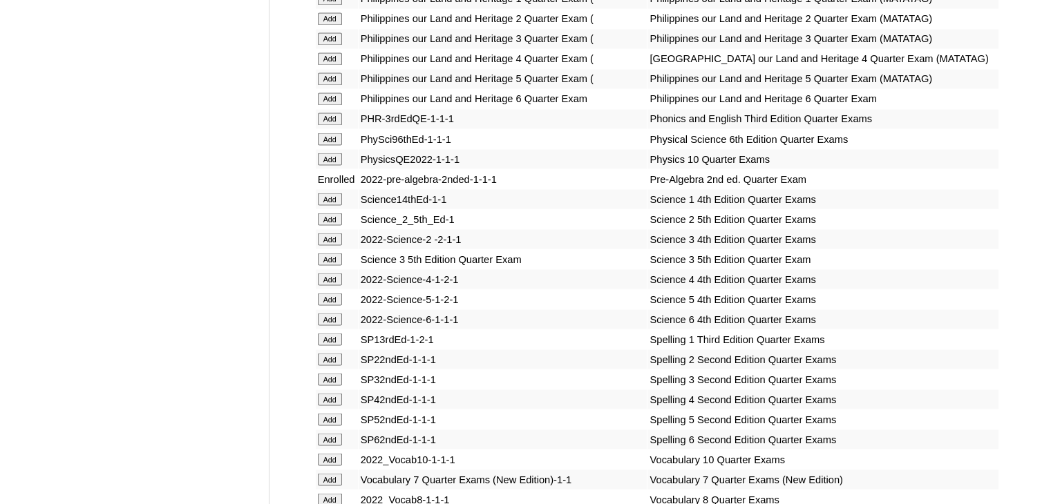
scroll to position [3711, 0]
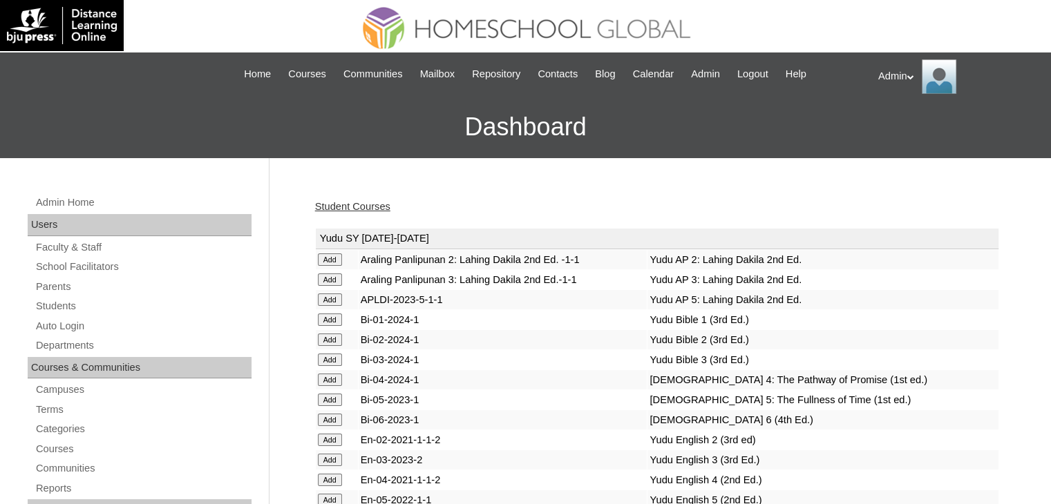
scroll to position [1172, 0]
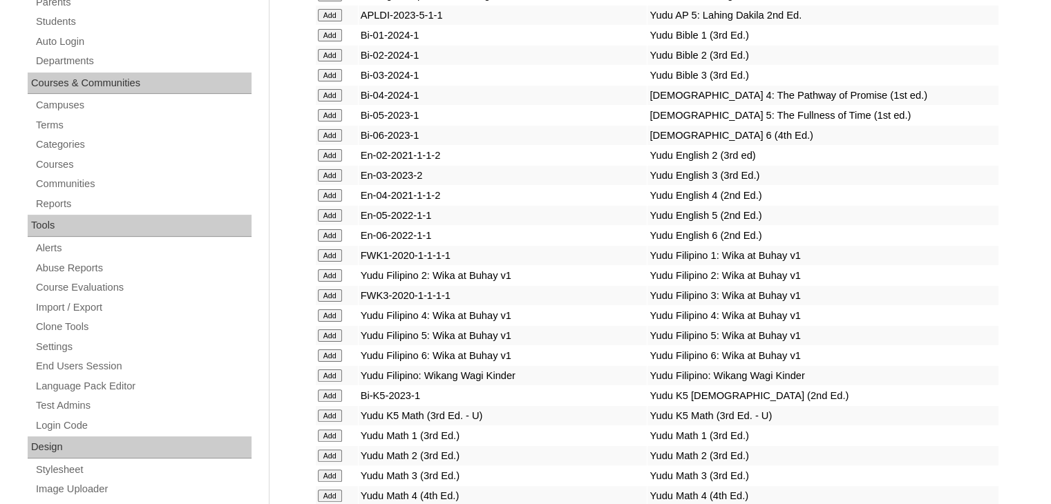
scroll to position [1724, 0]
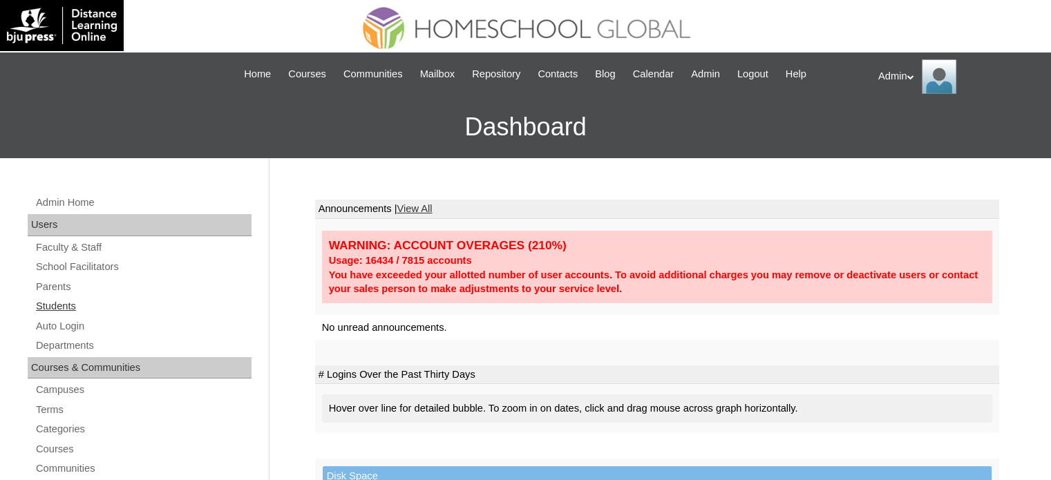
click at [75, 306] on link "Students" at bounding box center [143, 306] width 217 height 17
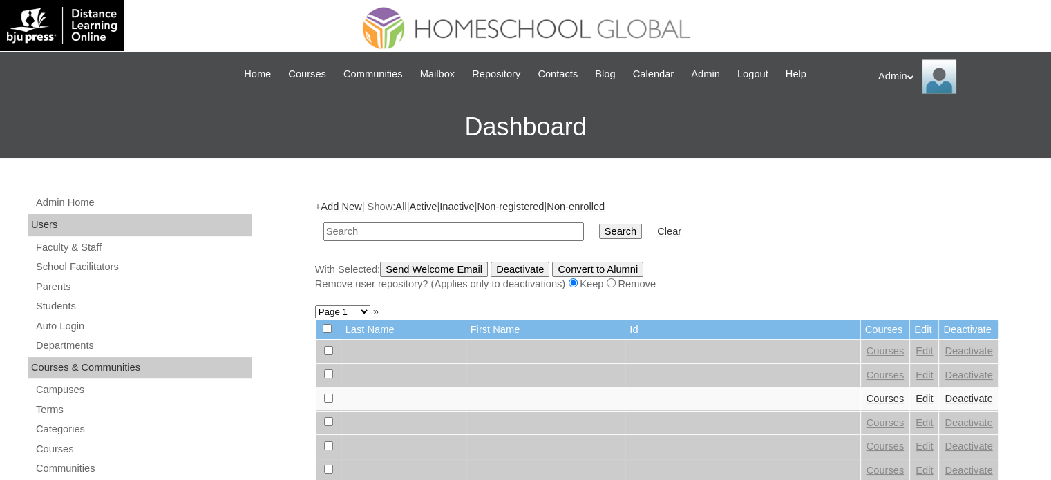
click at [380, 223] on input "text" at bounding box center [453, 231] width 260 height 19
type input "[PERSON_NAME]"
click at [599, 238] on input "Search" at bounding box center [620, 231] width 43 height 15
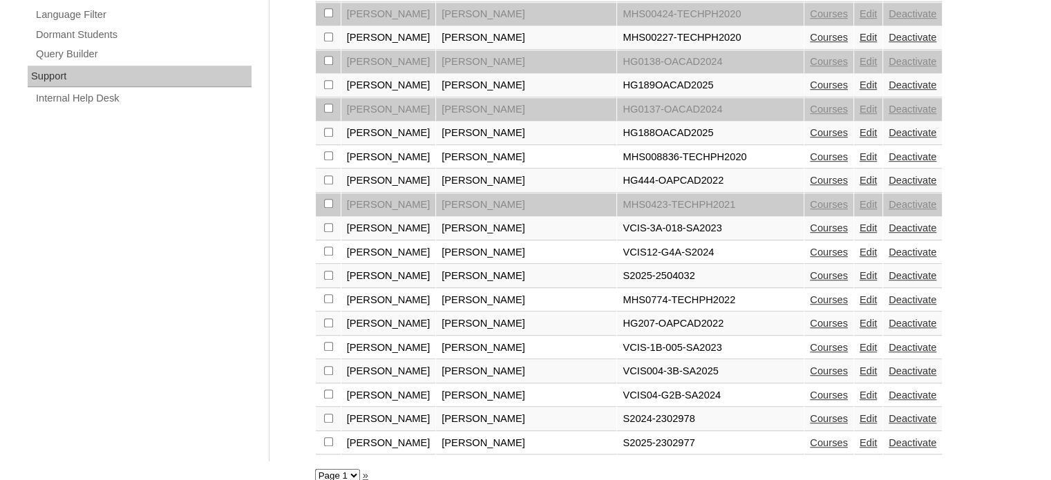
scroll to position [984, 0]
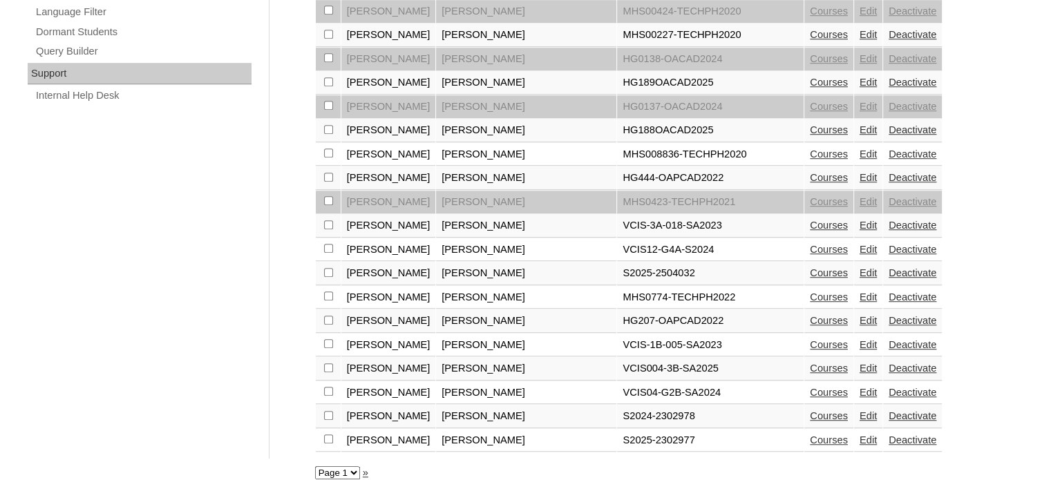
click at [810, 435] on link "Courses" at bounding box center [829, 440] width 38 height 11
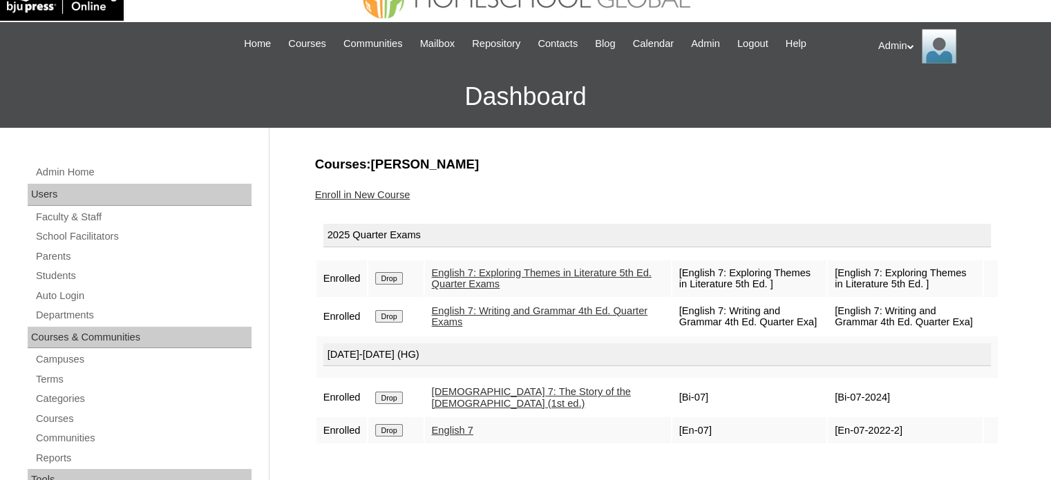
scroll to position [30, 0]
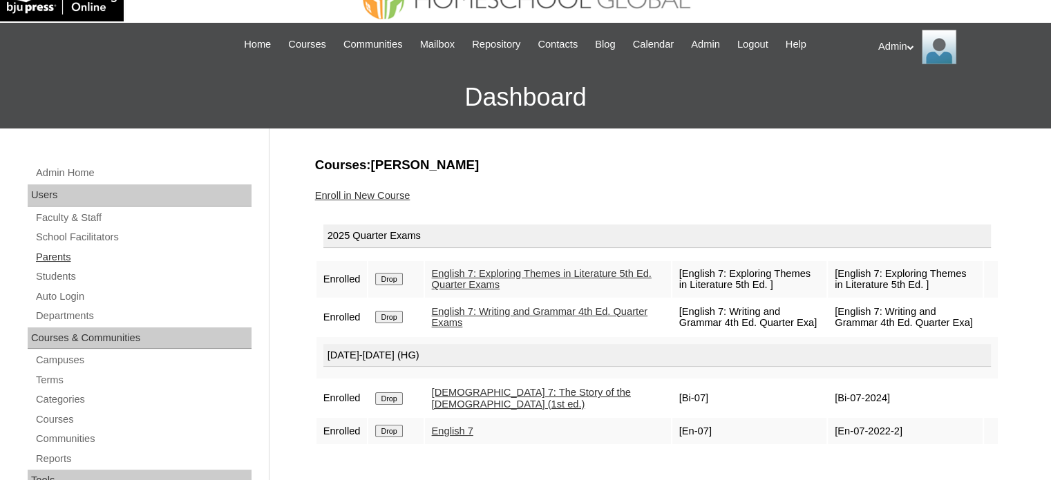
click at [61, 253] on link "Parents" at bounding box center [143, 257] width 217 height 17
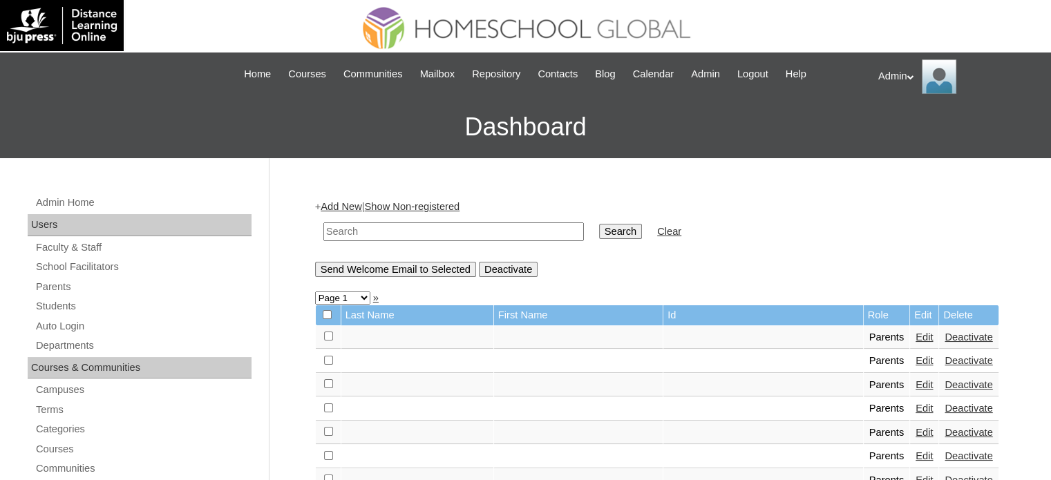
click at [374, 234] on input "text" at bounding box center [453, 231] width 260 height 19
type input "reyna"
click at [599, 231] on input "Search" at bounding box center [620, 231] width 43 height 15
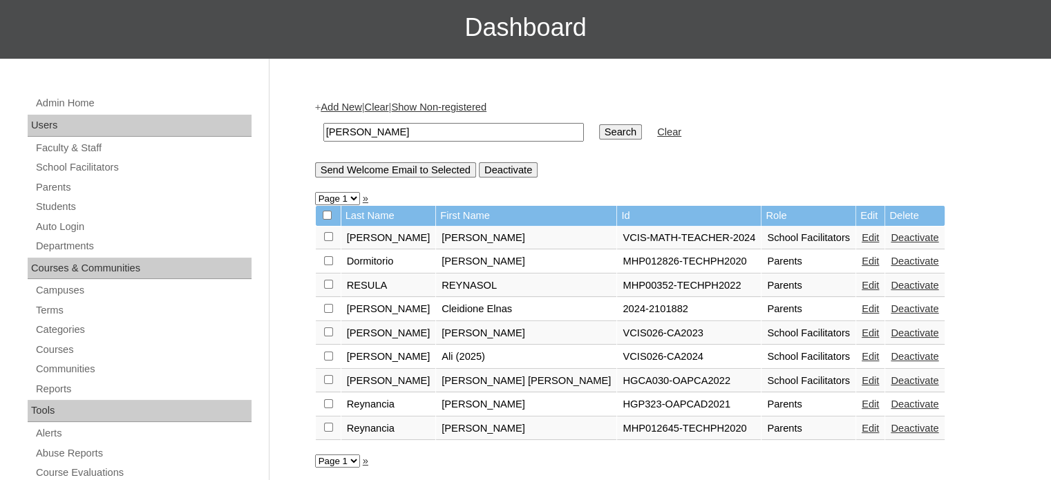
scroll to position [111, 0]
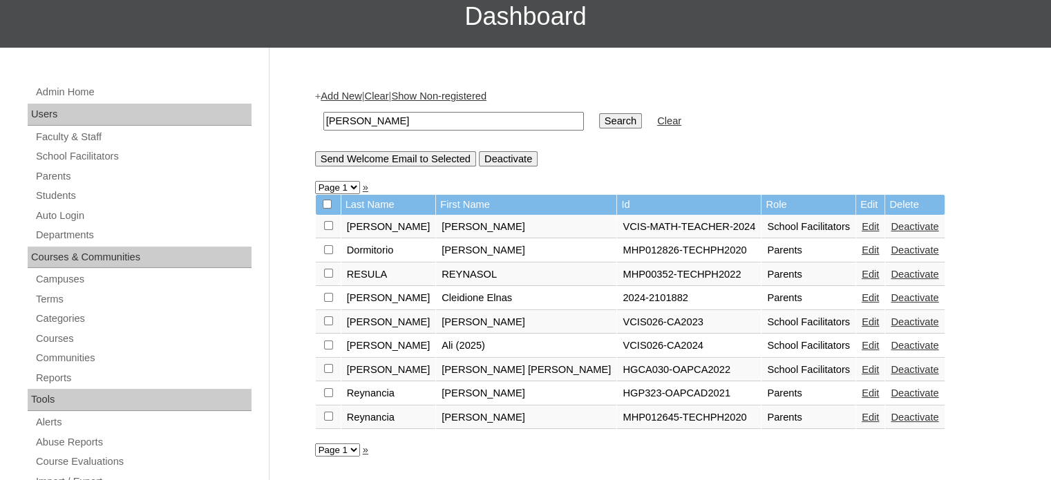
click at [861, 293] on link "Edit" at bounding box center [869, 297] width 17 height 11
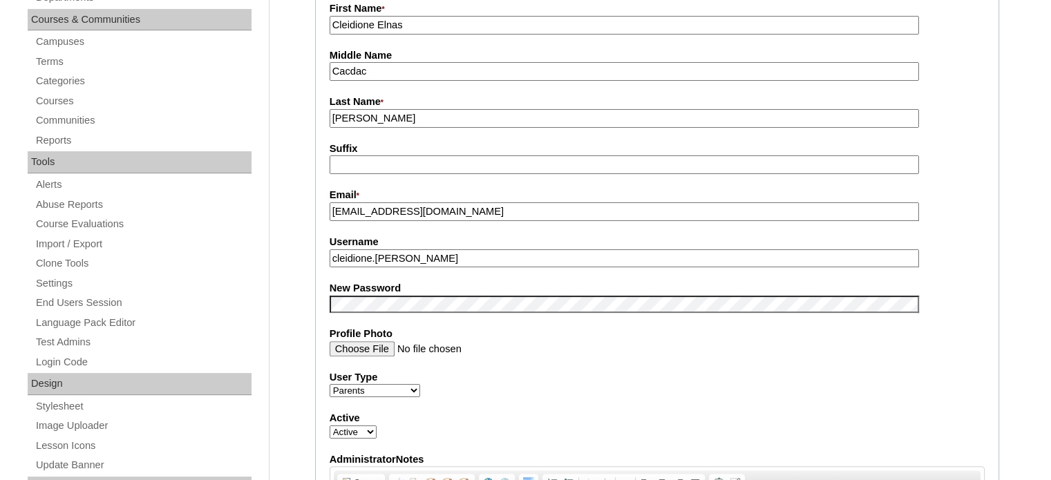
scroll to position [350, 0]
drag, startPoint x: 423, startPoint y: 254, endPoint x: 301, endPoint y: 259, distance: 121.7
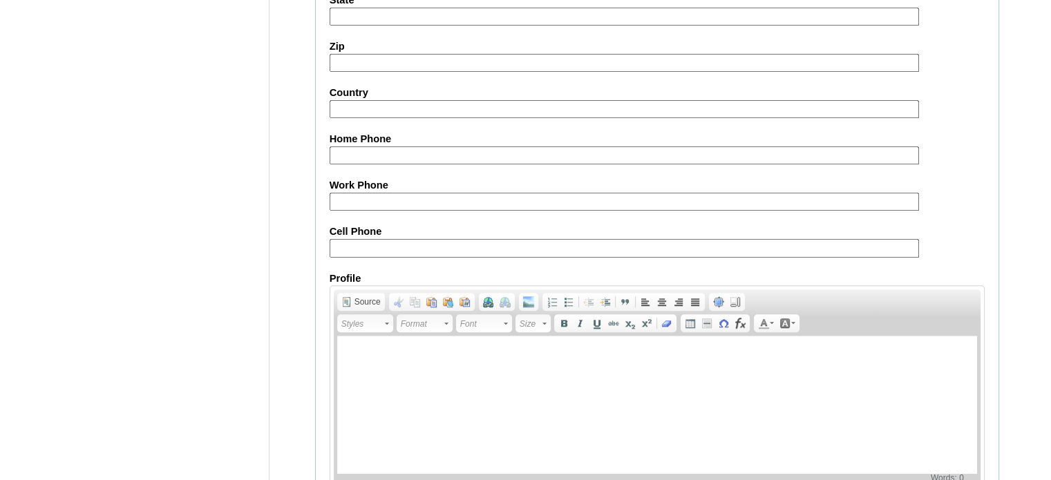
scroll to position [1322, 0]
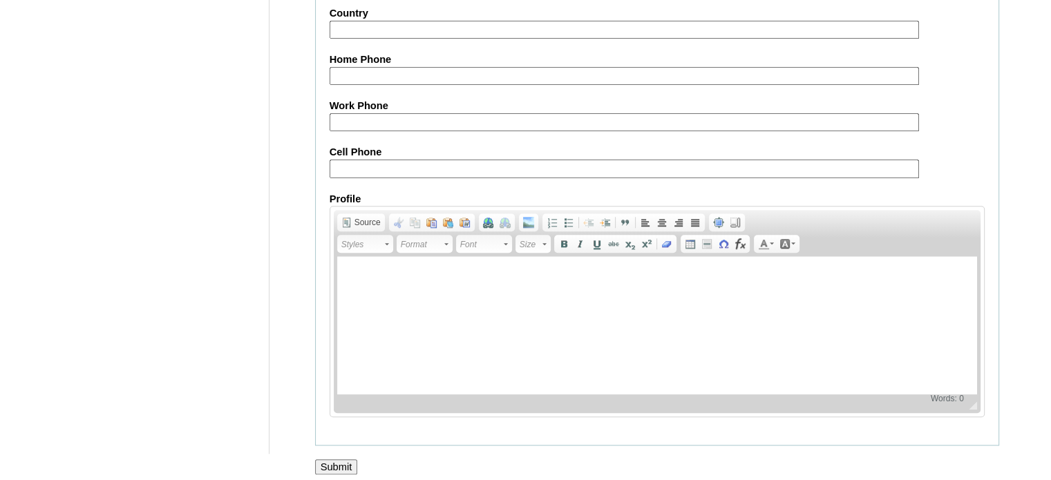
click at [346, 459] on input "Submit" at bounding box center [336, 466] width 43 height 15
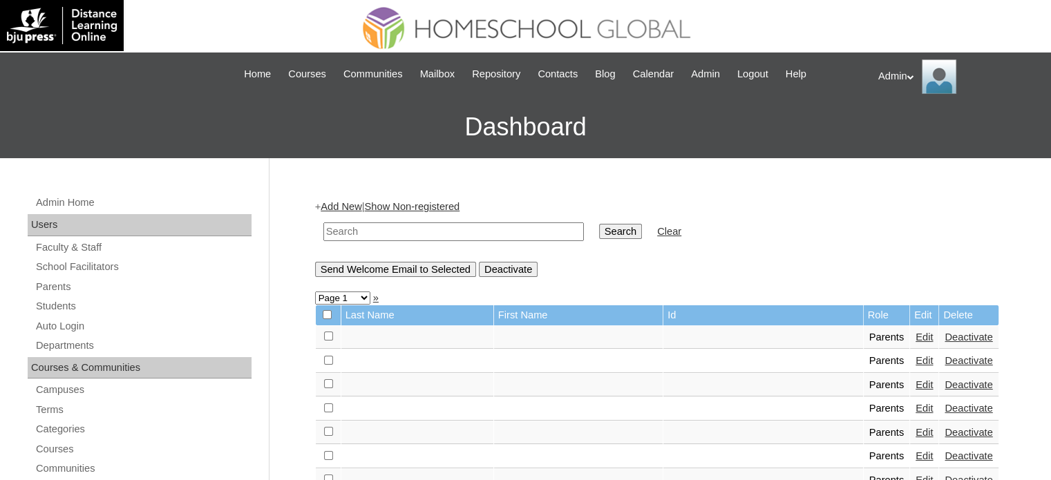
click at [364, 234] on input "text" at bounding box center [453, 231] width 260 height 19
type input "[PERSON_NAME]"
click at [599, 224] on input "Search" at bounding box center [620, 231] width 43 height 15
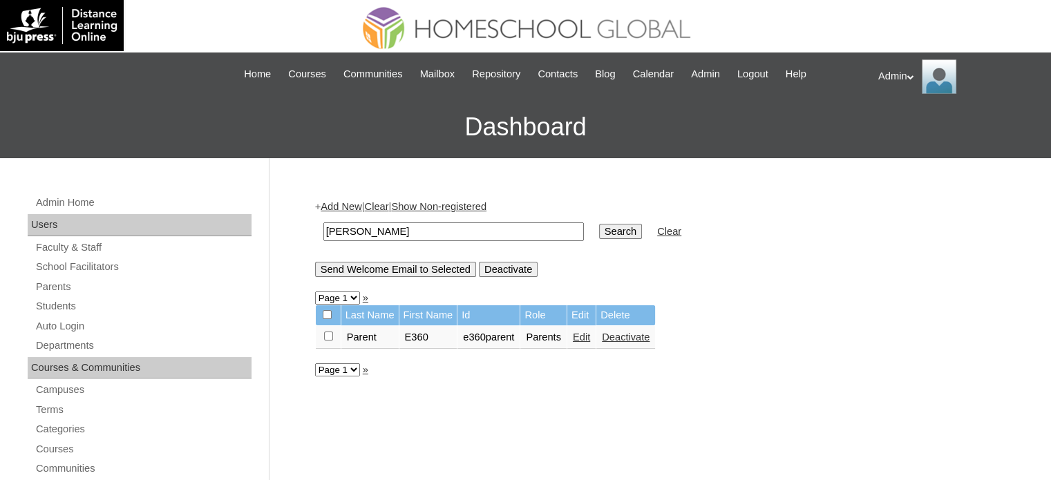
click at [391, 231] on input "[PERSON_NAME]" at bounding box center [453, 231] width 260 height 19
drag, startPoint x: 391, startPoint y: 231, endPoint x: 288, endPoint y: 240, distance: 103.3
type input "[PERSON_NAME]"
click at [599, 227] on input "Search" at bounding box center [620, 231] width 43 height 15
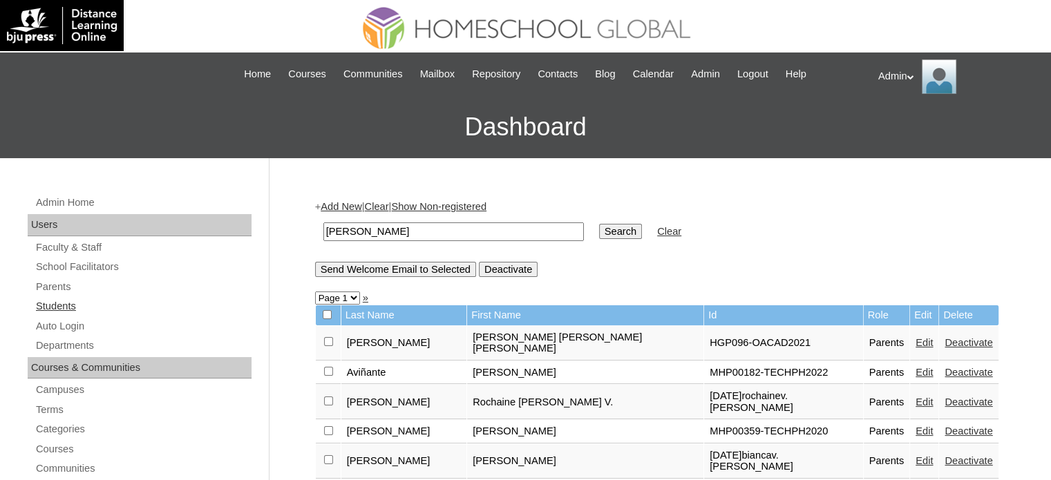
click at [72, 303] on link "Students" at bounding box center [143, 306] width 217 height 17
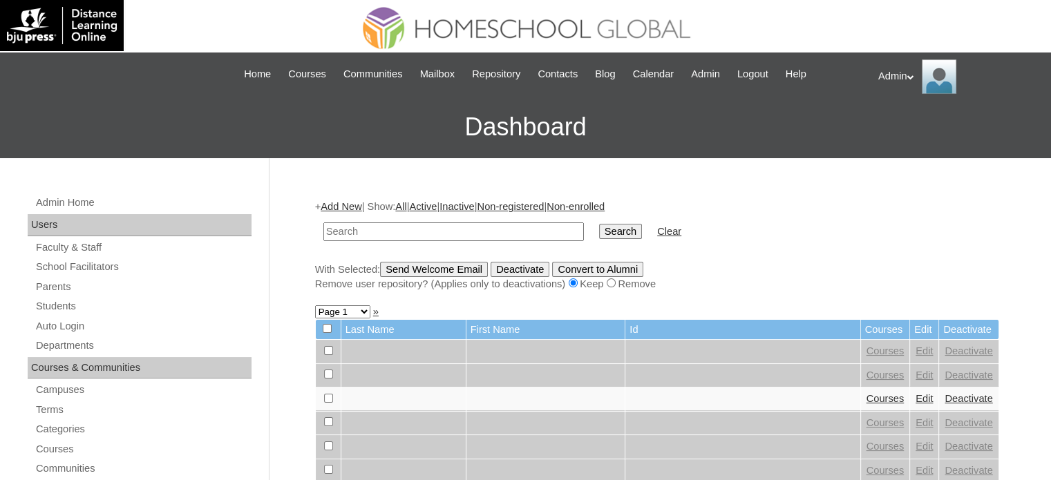
click at [401, 229] on input "text" at bounding box center [453, 231] width 260 height 19
type input "[PERSON_NAME]"
click at [599, 228] on input "Search" at bounding box center [620, 231] width 43 height 15
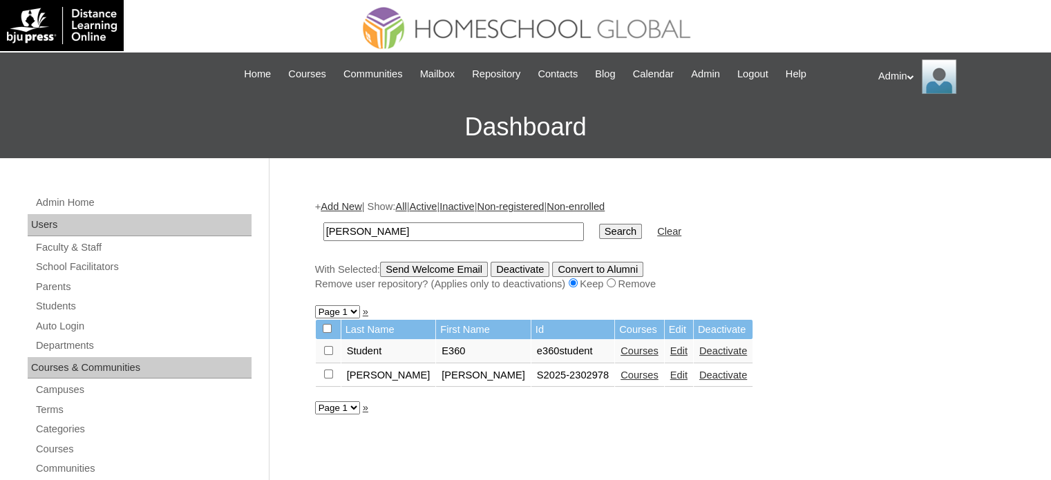
click at [620, 371] on link "Courses" at bounding box center [639, 375] width 38 height 11
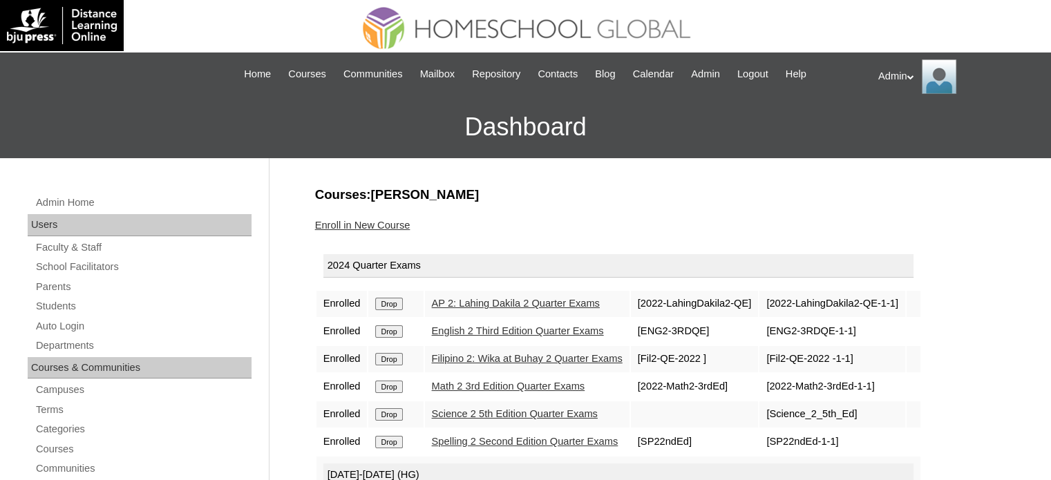
click at [397, 305] on input "Drop" at bounding box center [388, 304] width 27 height 12
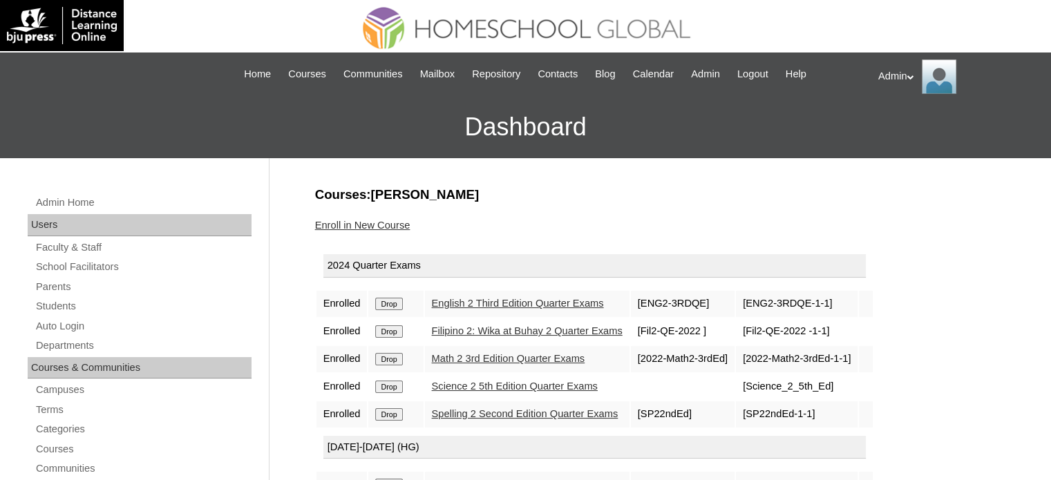
click at [397, 305] on input "Drop" at bounding box center [388, 304] width 27 height 12
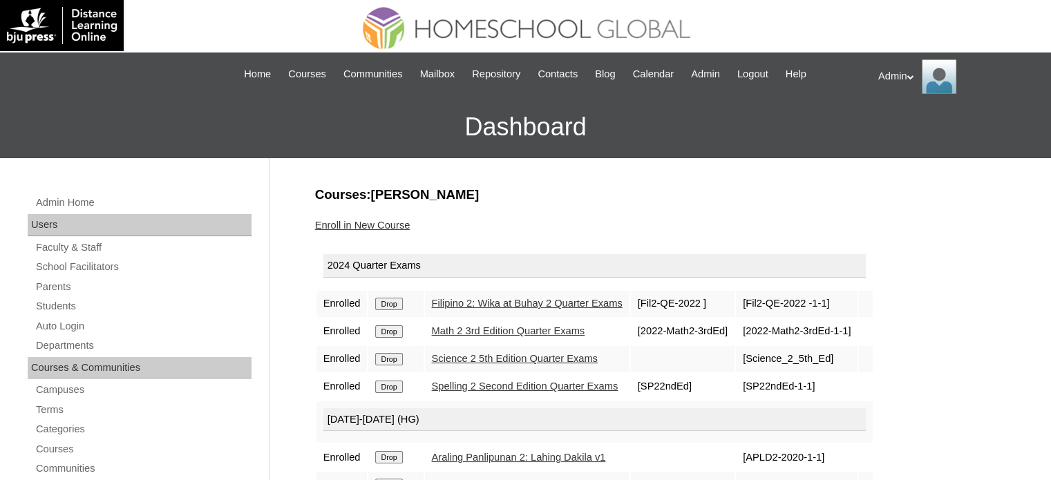
click at [388, 303] on input "Drop" at bounding box center [388, 304] width 27 height 12
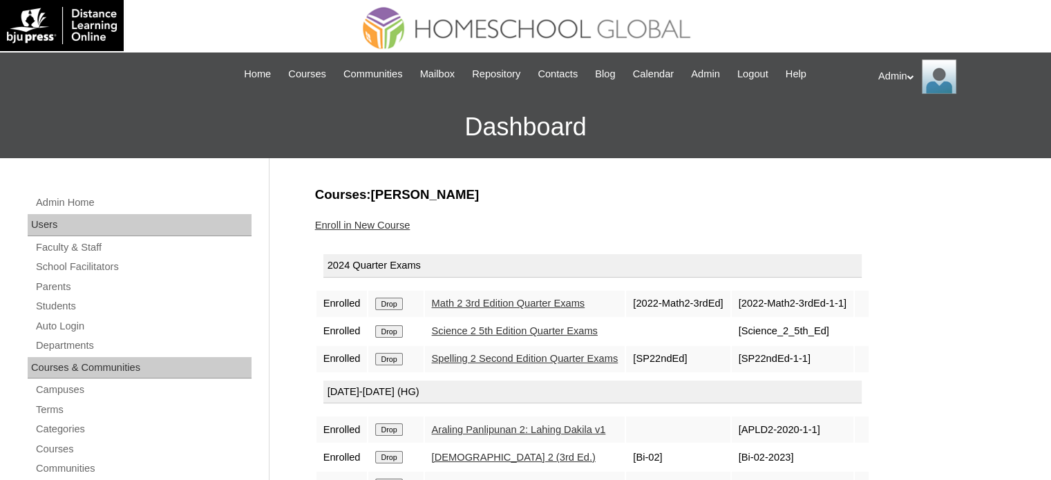
click at [388, 303] on input "Drop" at bounding box center [388, 304] width 27 height 12
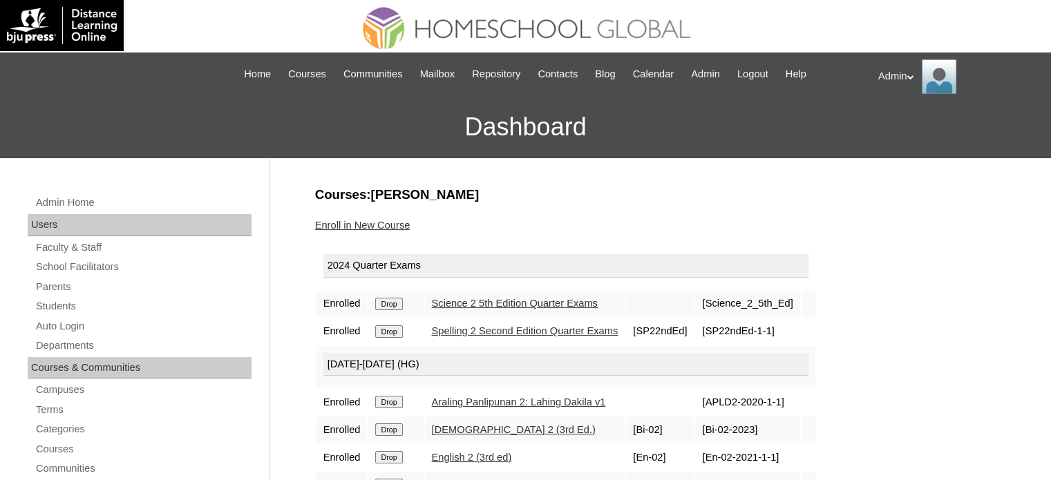
click at [388, 303] on input "Drop" at bounding box center [388, 304] width 27 height 12
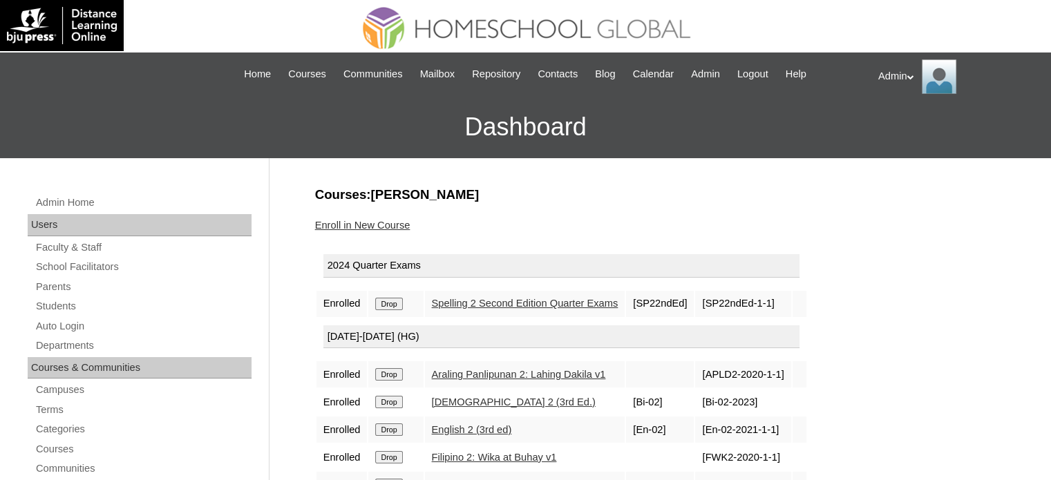
click at [388, 303] on input "Drop" at bounding box center [388, 304] width 27 height 12
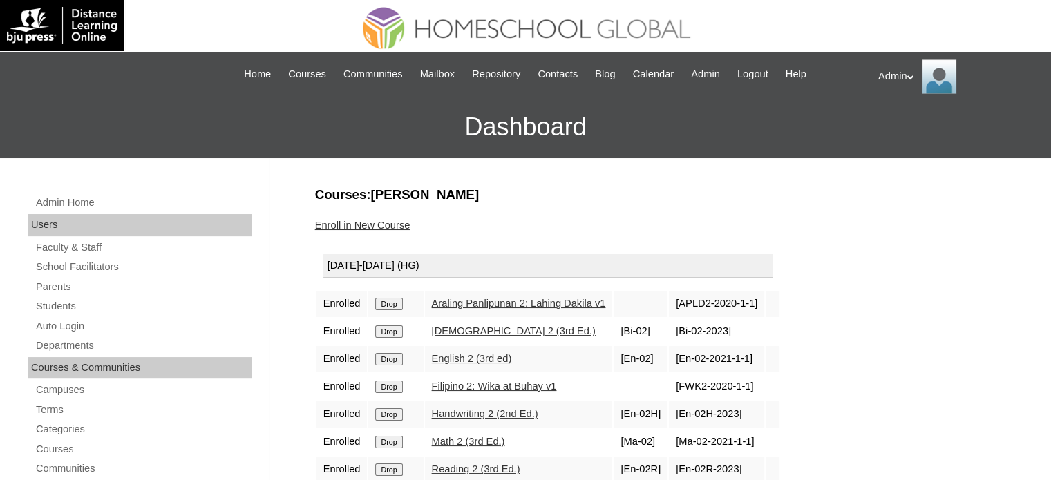
click at [388, 303] on input "Drop" at bounding box center [388, 304] width 27 height 12
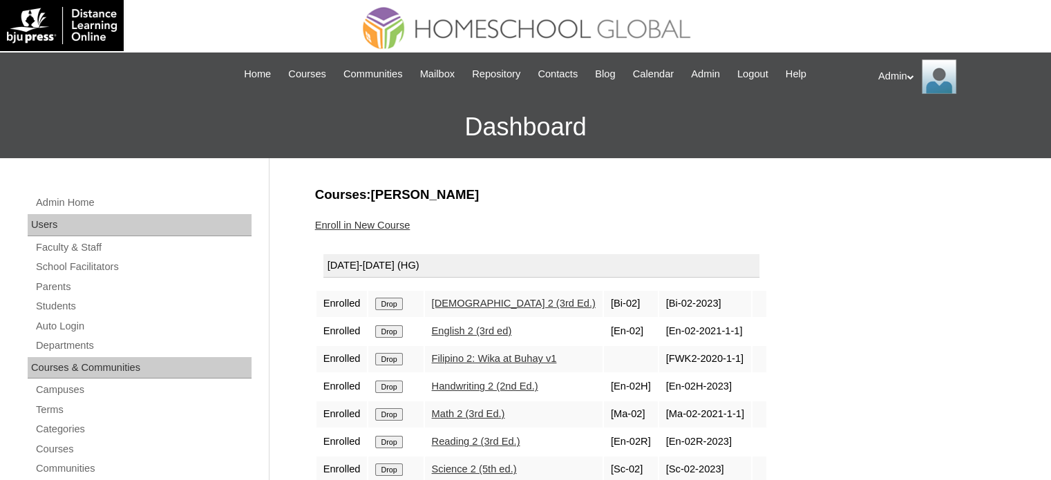
click at [388, 303] on input "Drop" at bounding box center [388, 304] width 27 height 12
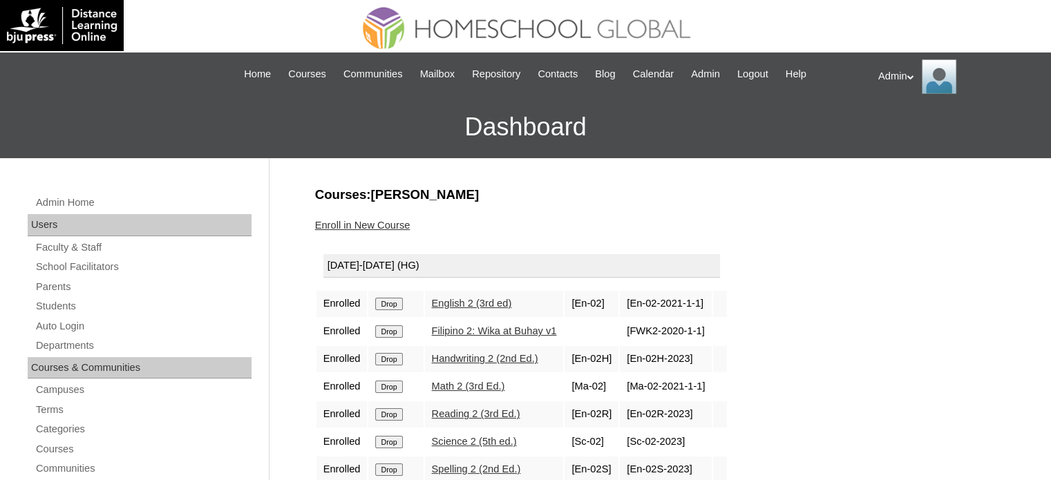
click at [388, 303] on input "Drop" at bounding box center [388, 304] width 27 height 12
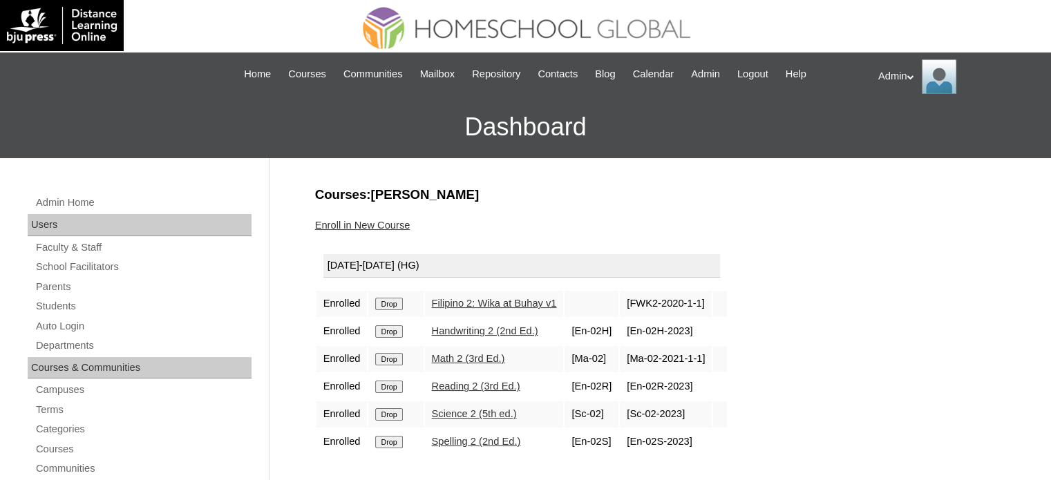
click at [388, 303] on input "Drop" at bounding box center [388, 304] width 27 height 12
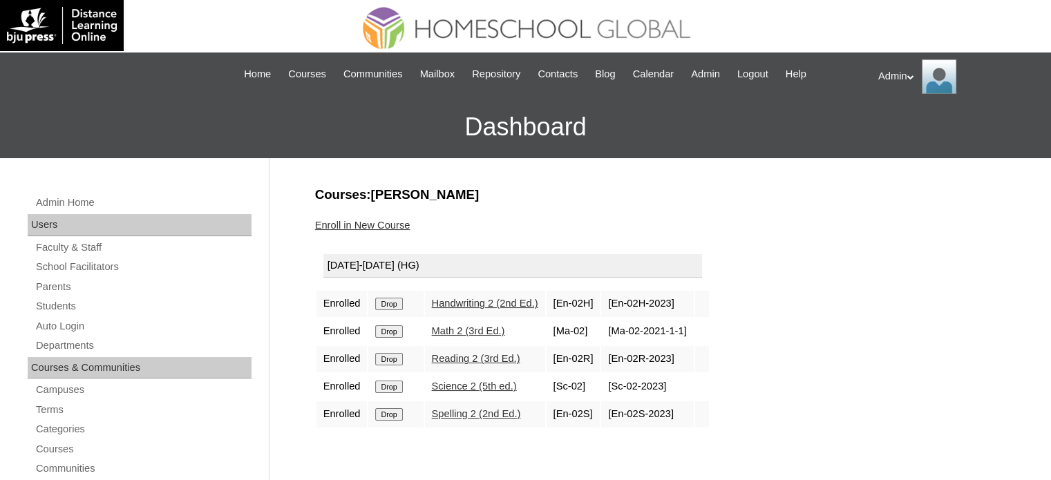
click at [388, 303] on input "Drop" at bounding box center [388, 304] width 27 height 12
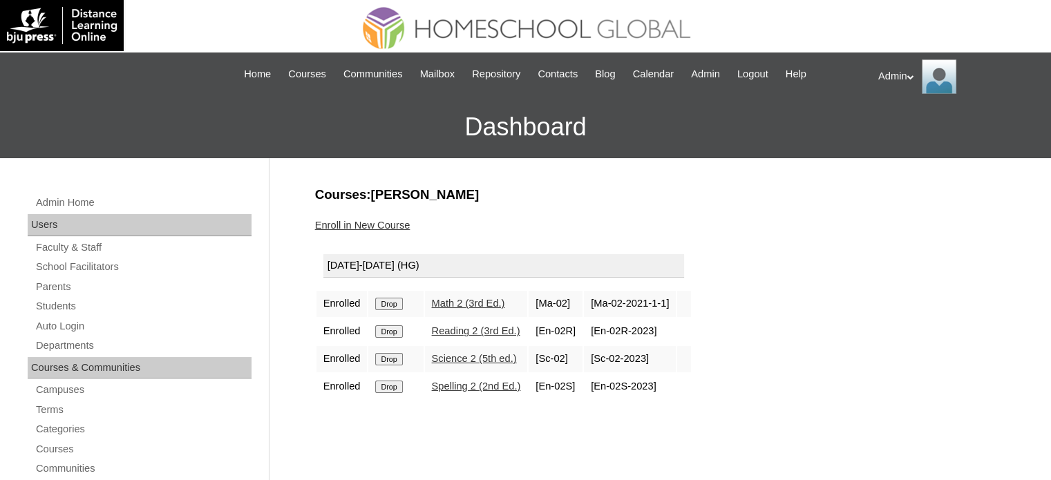
click at [388, 303] on input "Drop" at bounding box center [388, 304] width 27 height 12
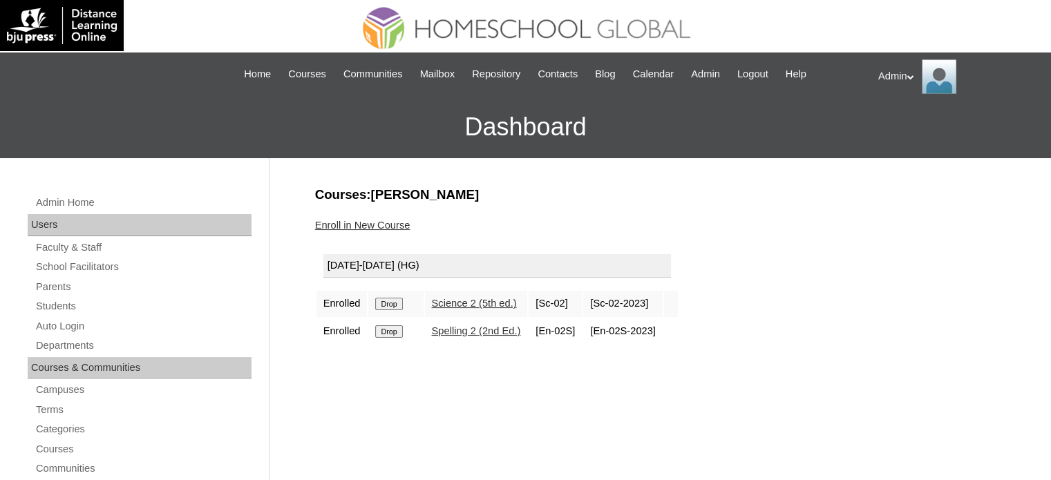
click at [388, 303] on input "Drop" at bounding box center [388, 304] width 27 height 12
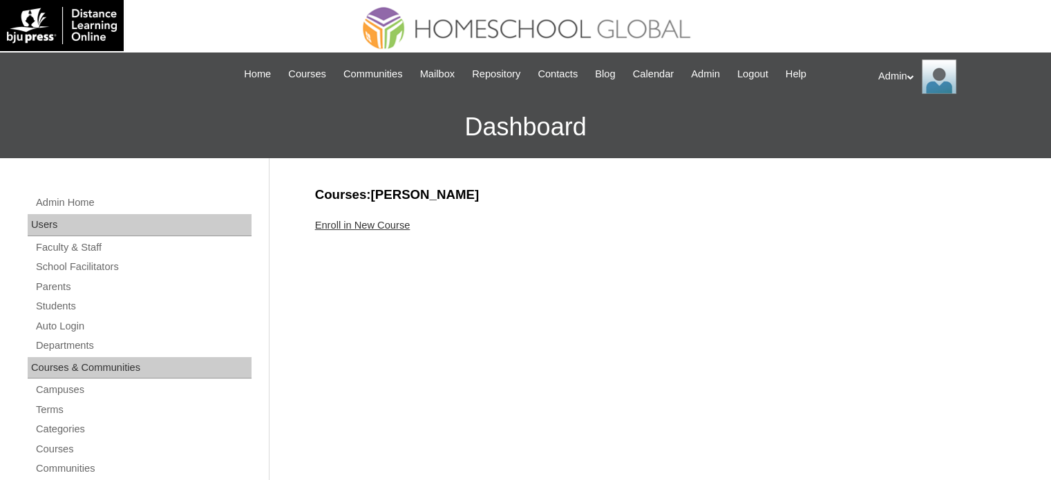
click at [384, 222] on link "Enroll in New Course" at bounding box center [362, 225] width 95 height 11
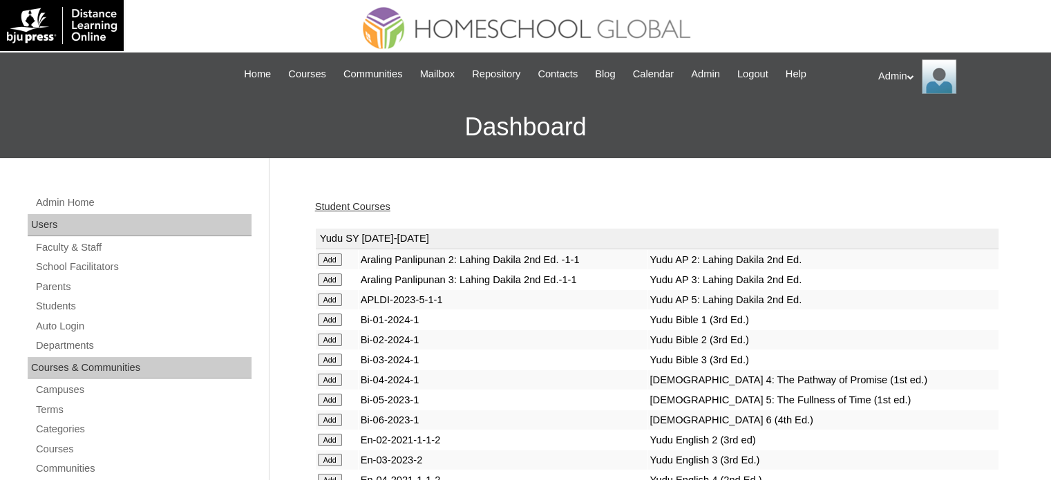
scroll to position [3444, 0]
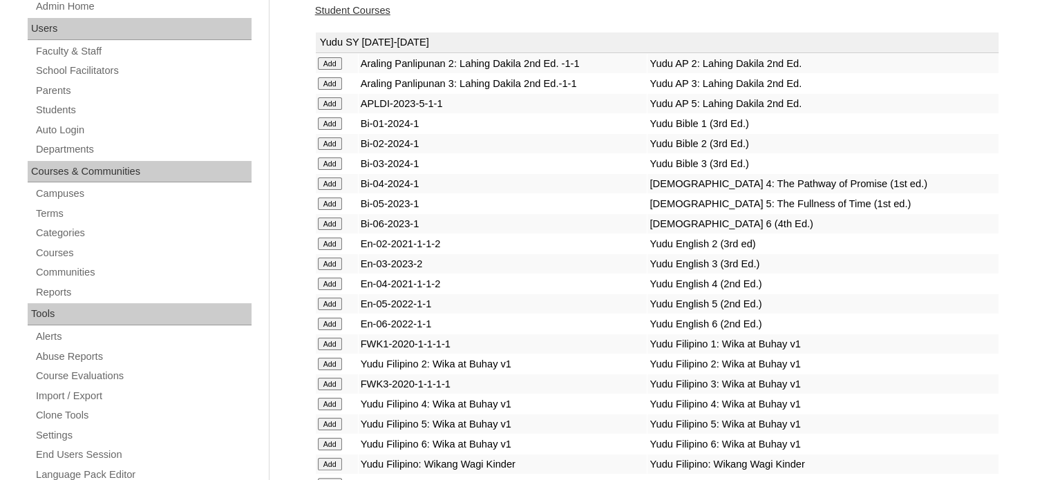
scroll to position [1282, 0]
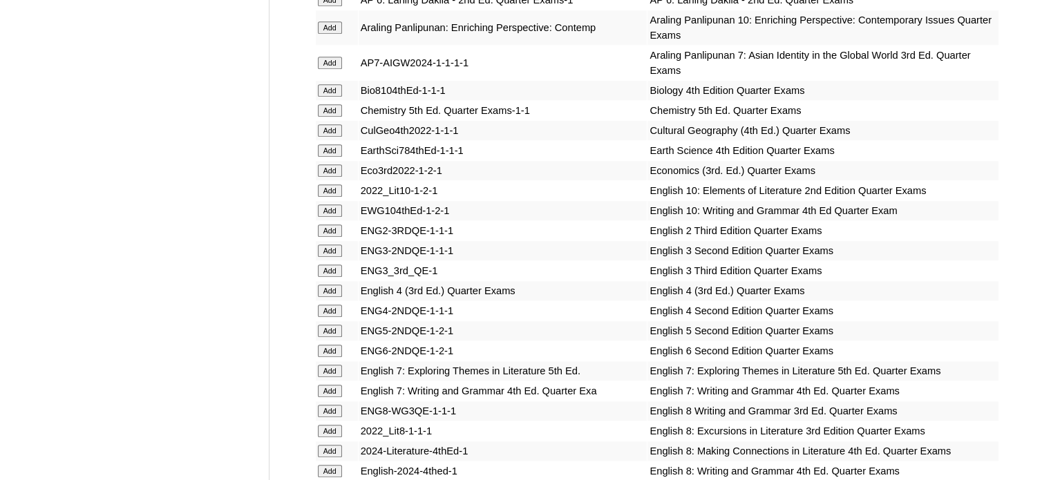
click at [482, 269] on td "ENG3_3rd_QE-1" at bounding box center [503, 270] width 289 height 19
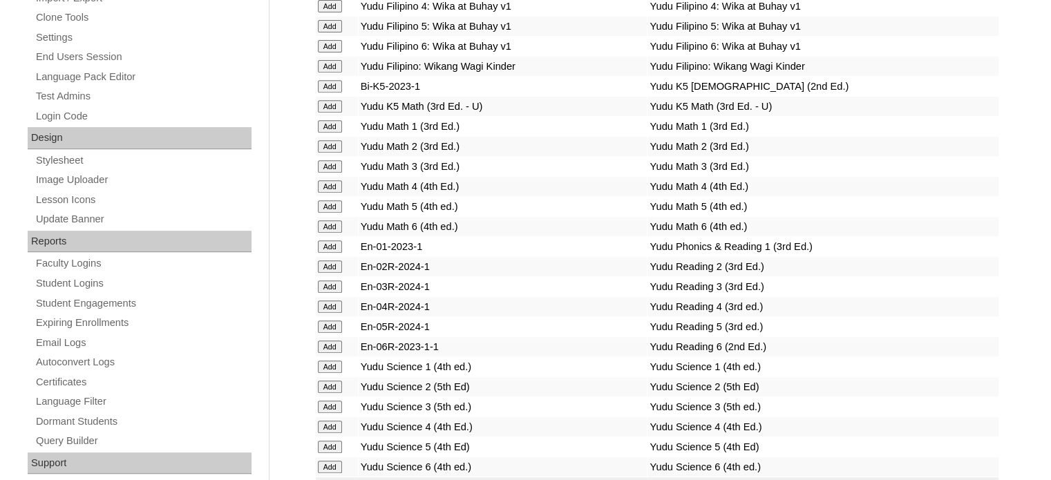
scroll to position [5314, 0]
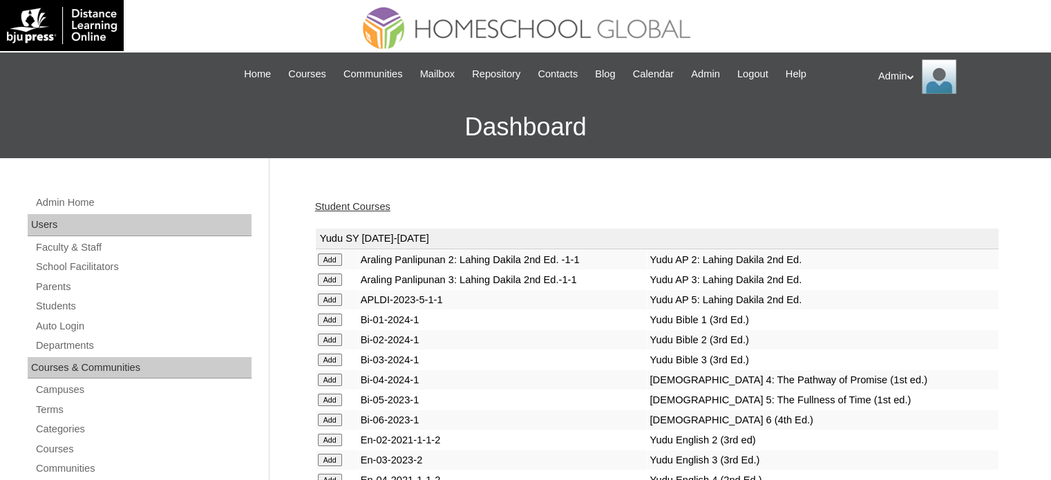
scroll to position [2667, 0]
